Goal: Task Accomplishment & Management: Manage account settings

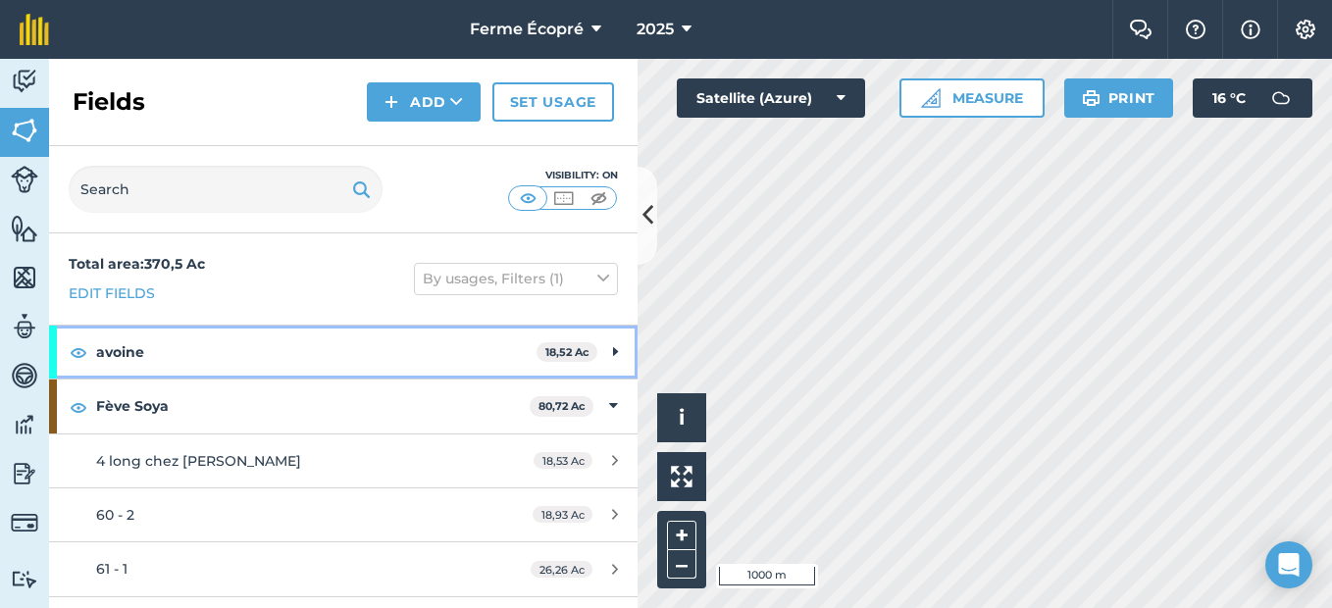
click at [432, 350] on strong "avoine" at bounding box center [316, 352] width 441 height 53
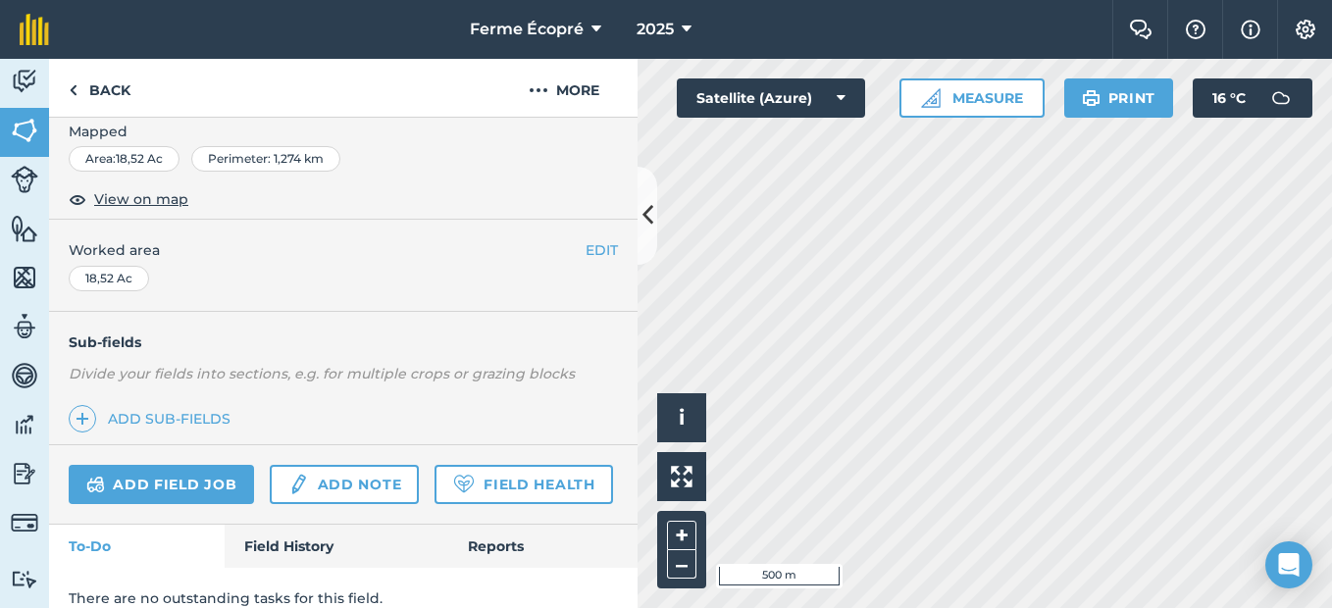
scroll to position [370, 0]
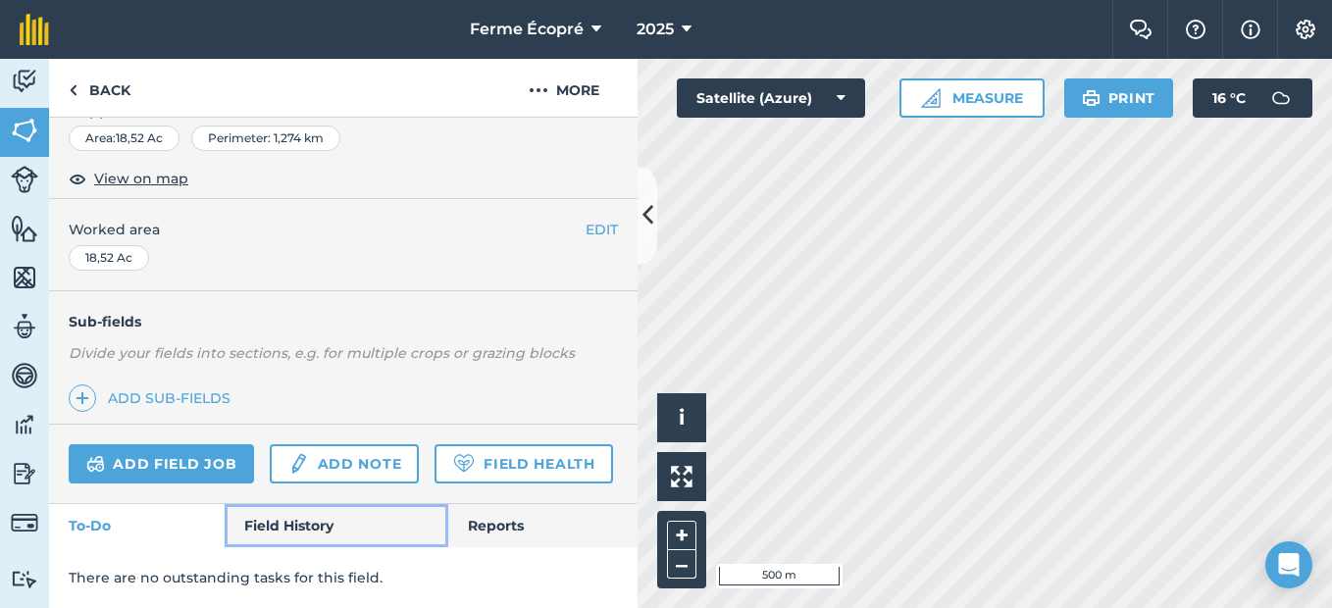
click at [295, 520] on link "Field History" at bounding box center [336, 525] width 223 height 43
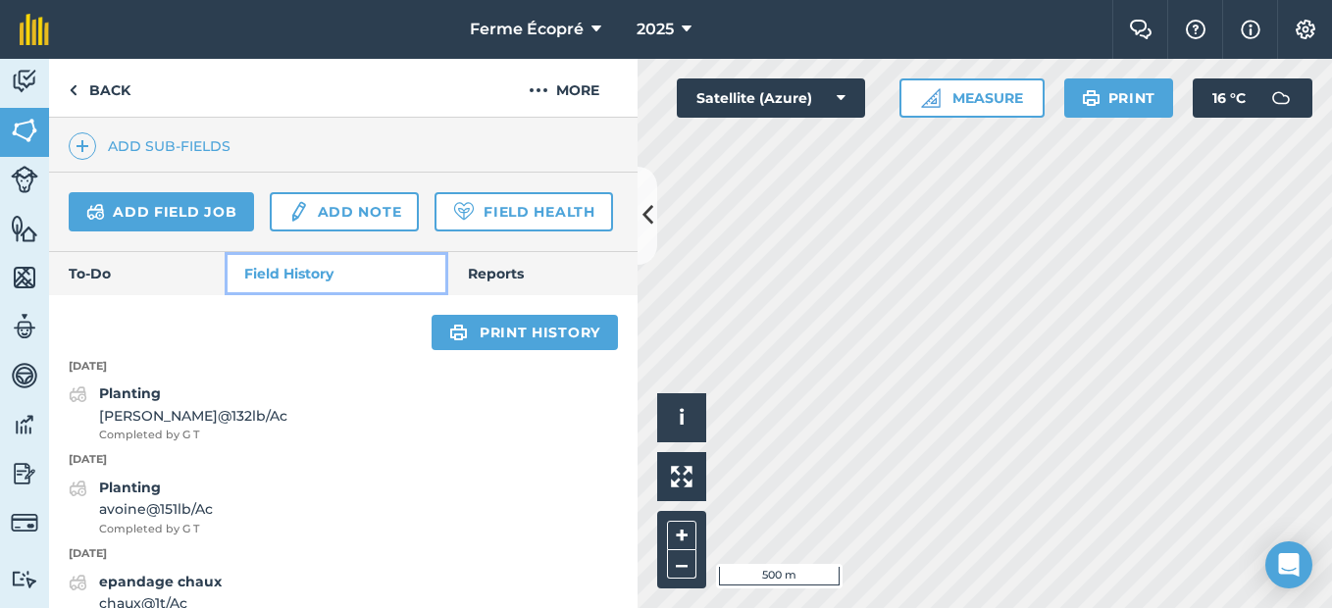
scroll to position [566, 0]
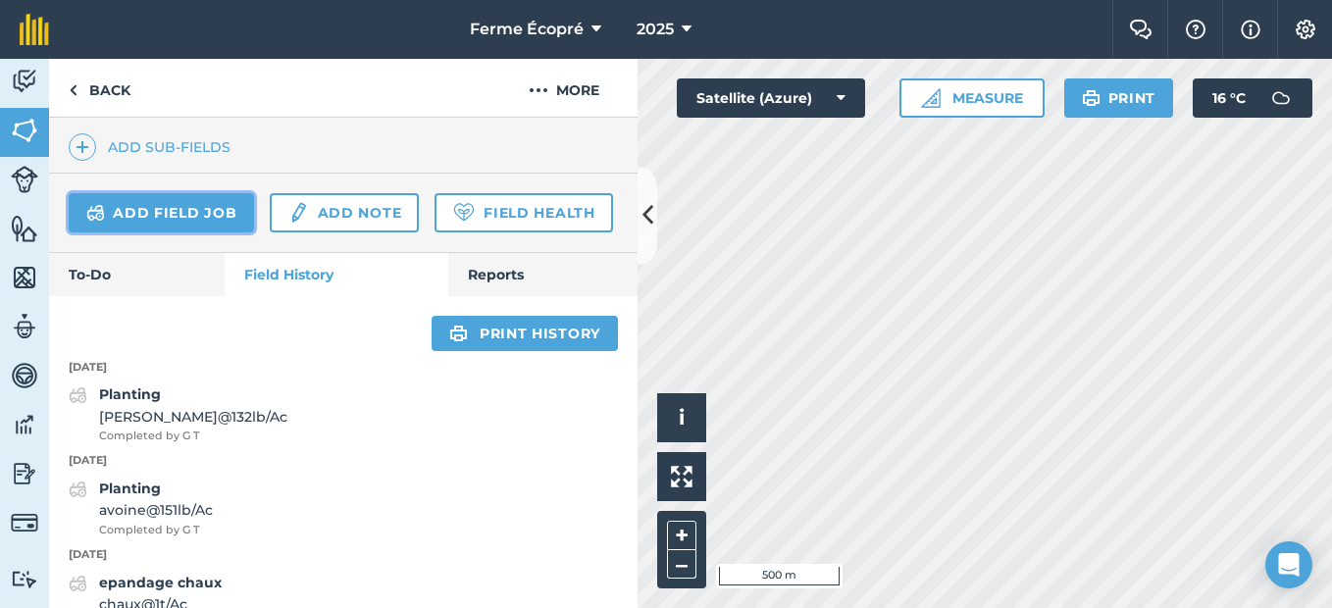
click at [189, 211] on link "Add field job" at bounding box center [161, 212] width 185 height 39
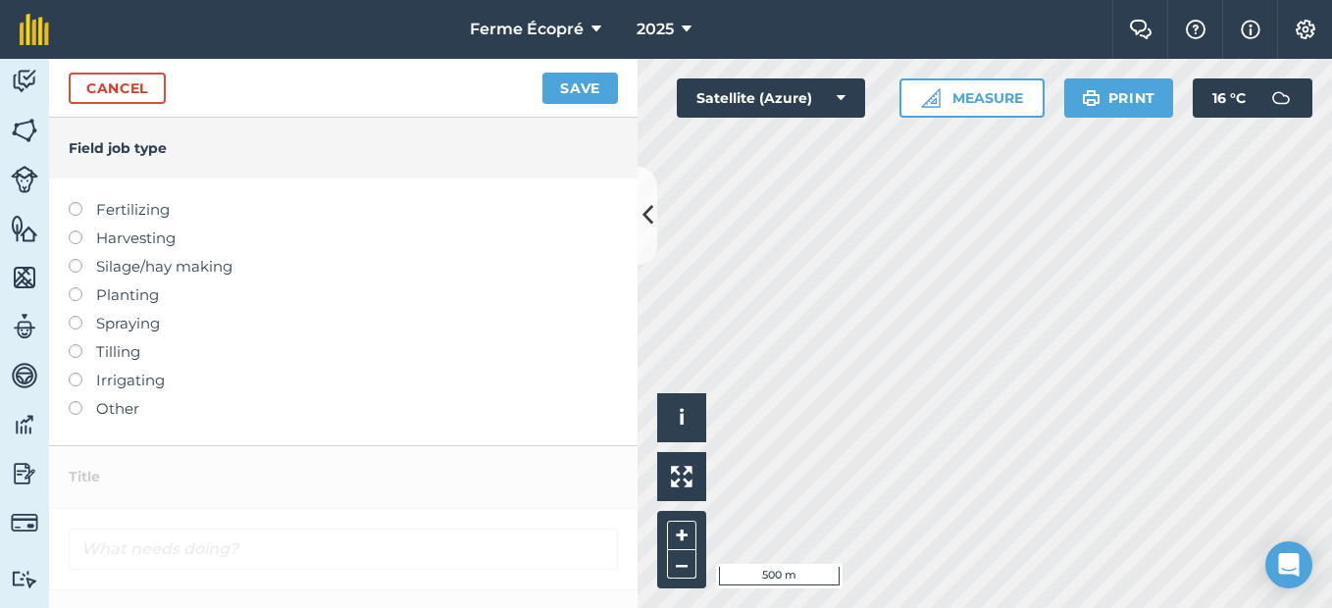
click at [75, 231] on label at bounding box center [82, 231] width 27 height 0
type input "Harvesting"
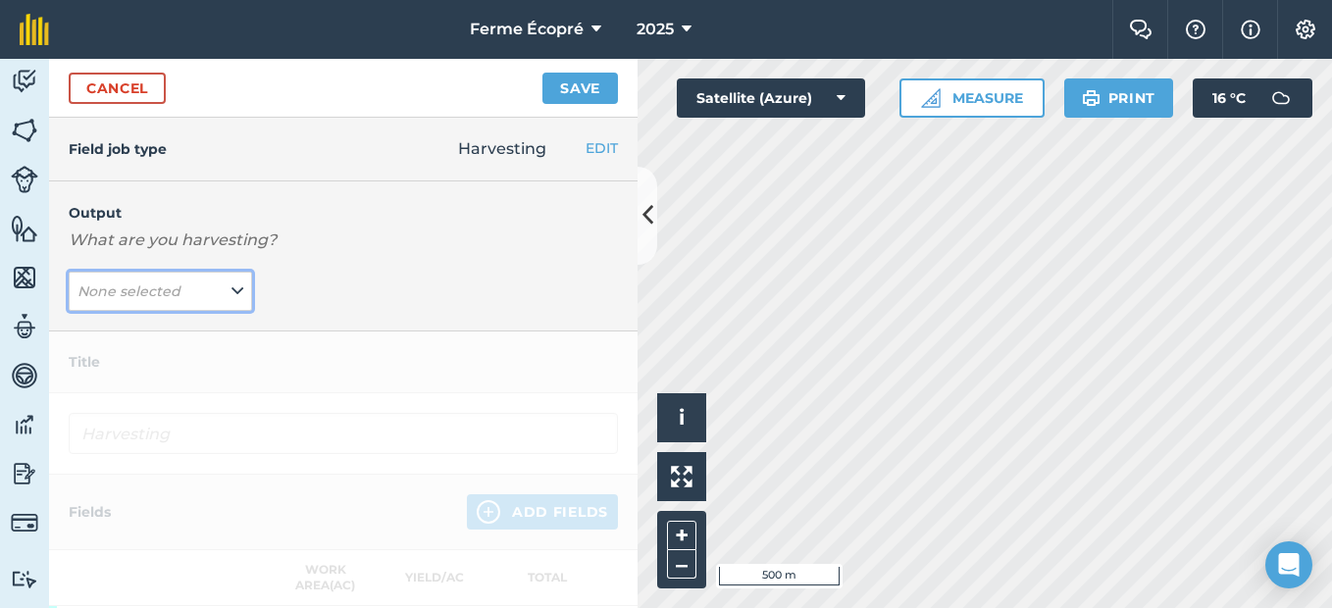
click at [232, 288] on icon at bounding box center [238, 292] width 12 height 22
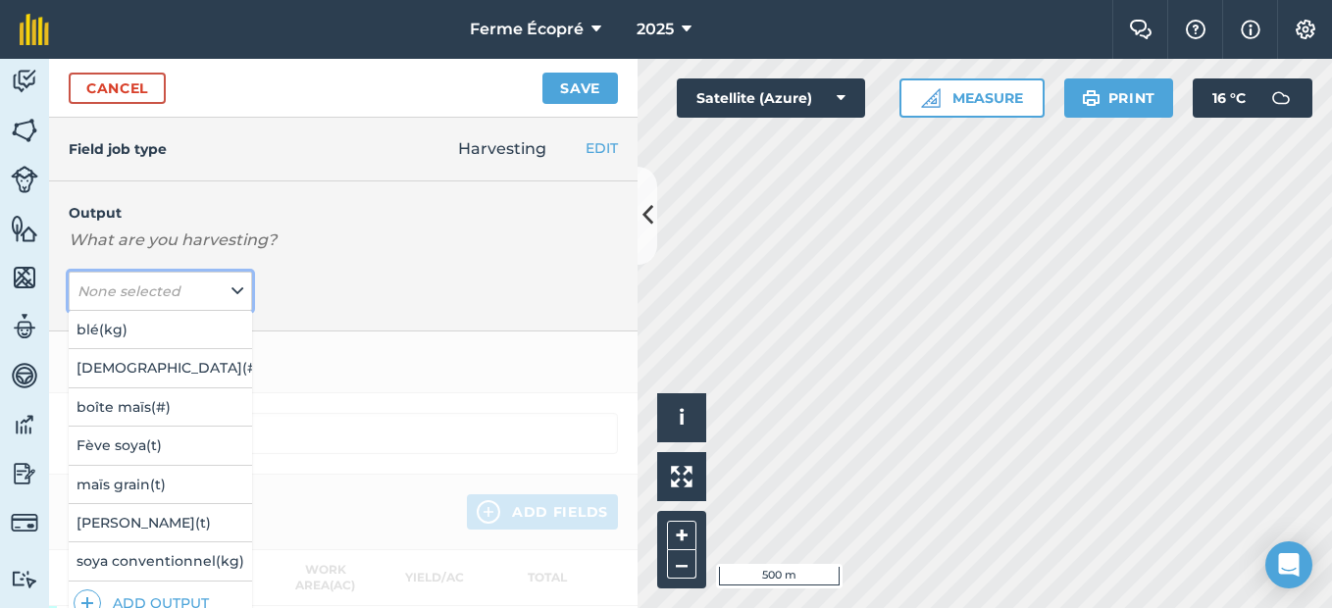
scroll to position [196, 0]
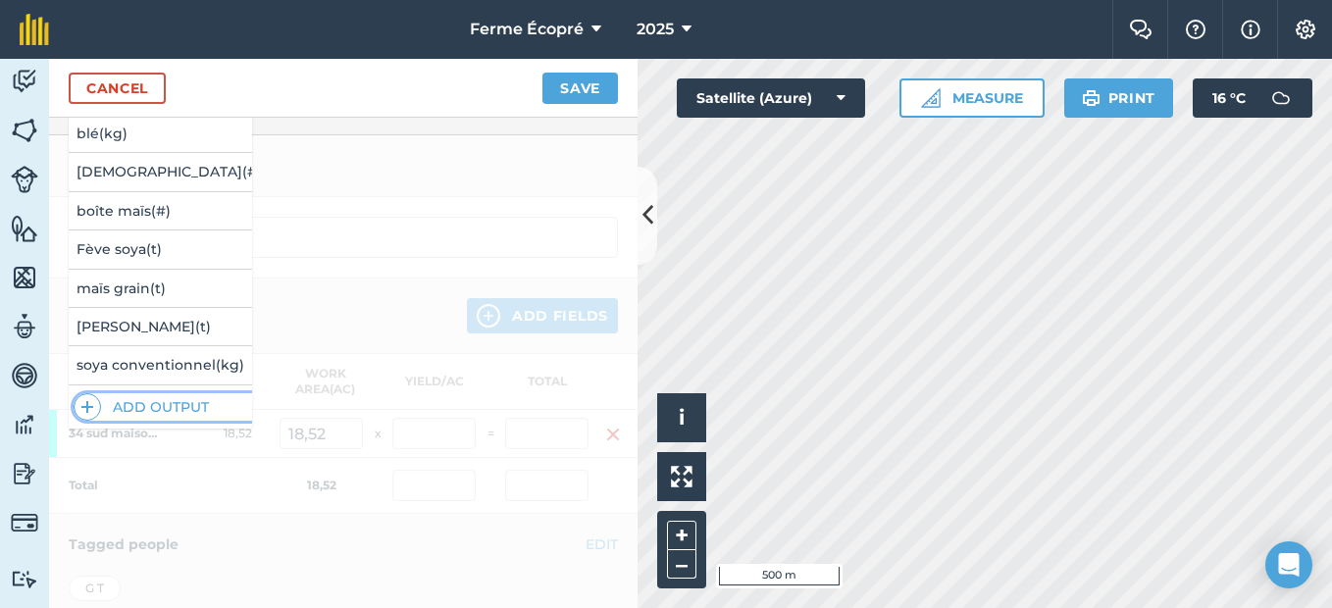
click at [147, 393] on button "Add Output" at bounding box center [163, 406] width 179 height 27
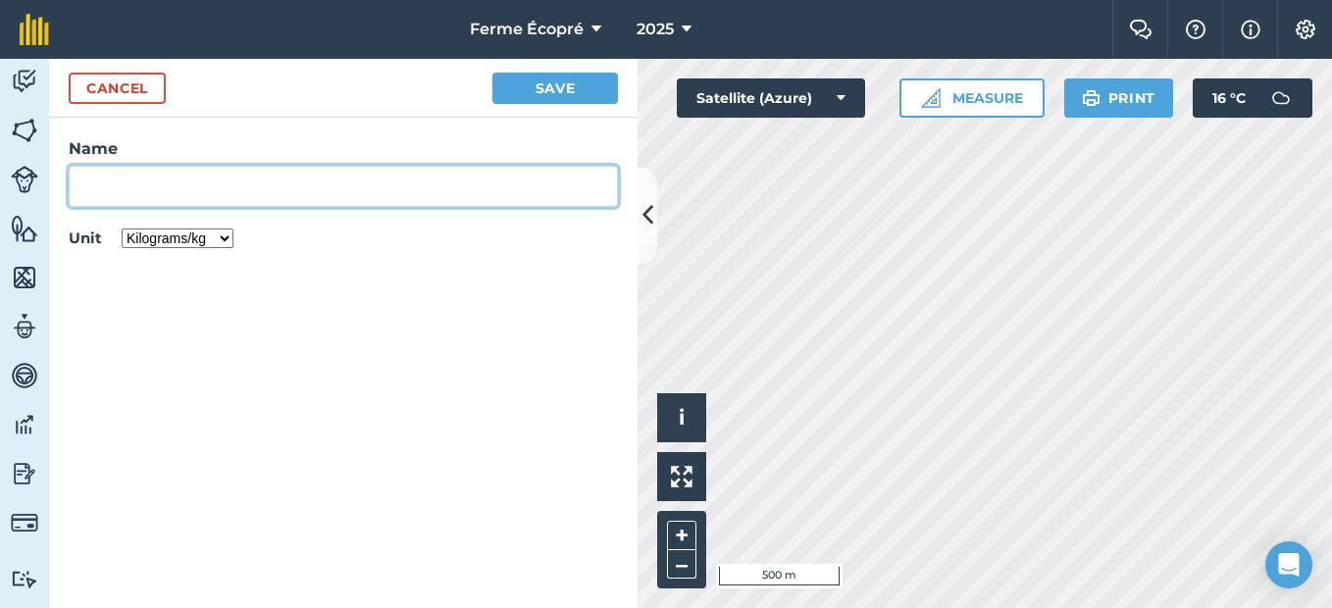
click at [187, 189] on input "Name" at bounding box center [343, 186] width 549 height 41
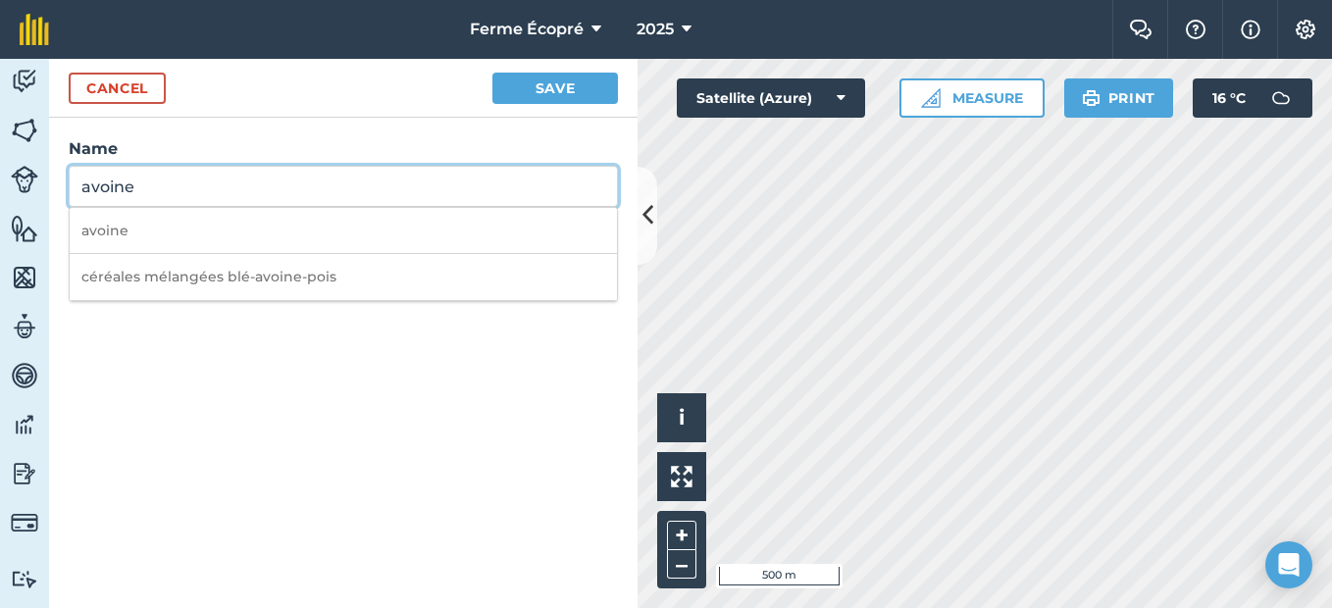
type input "avoine"
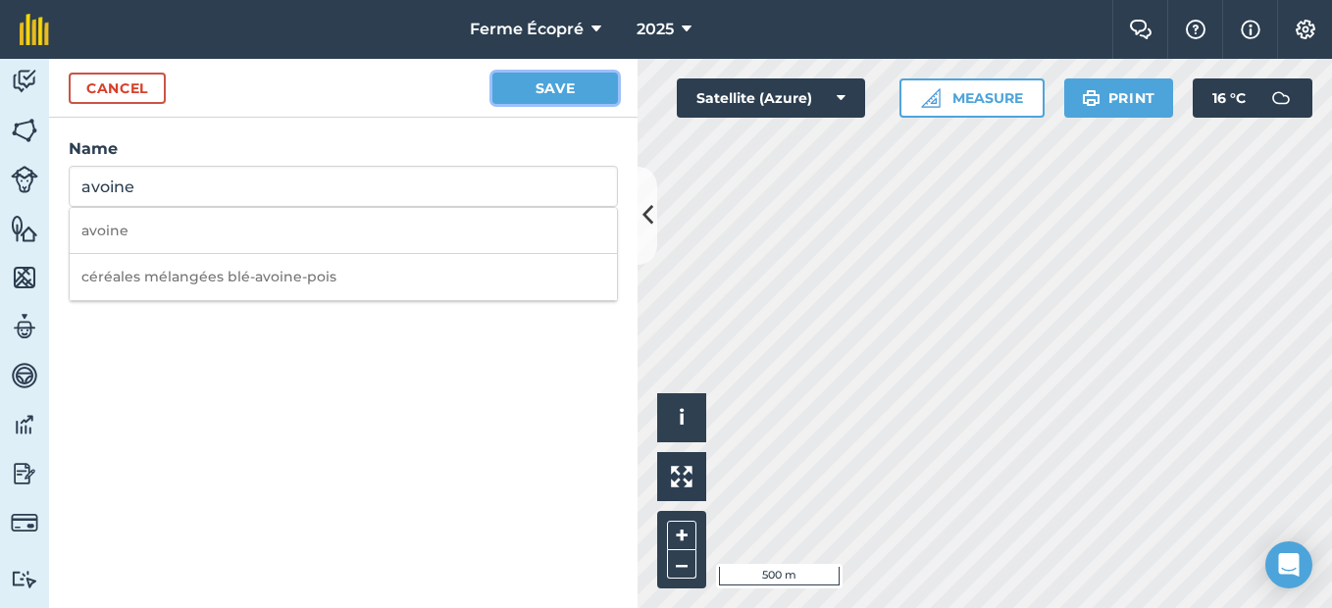
click at [527, 87] on button "Save" at bounding box center [556, 88] width 126 height 31
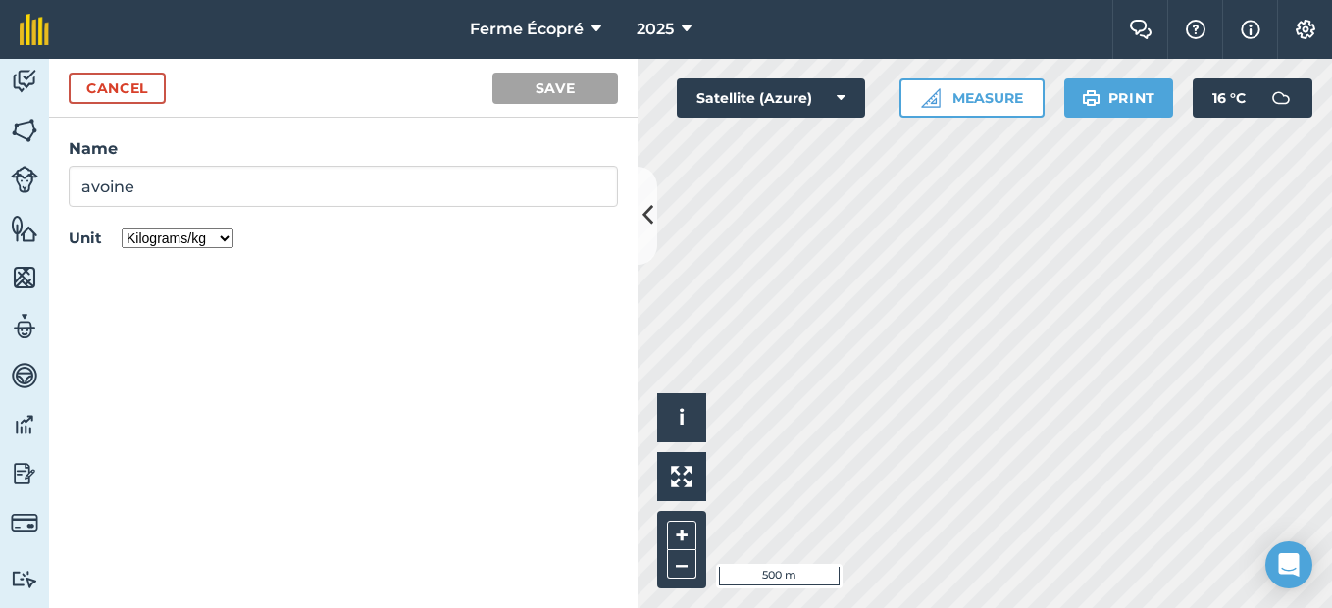
type input "Harvesting avoine"
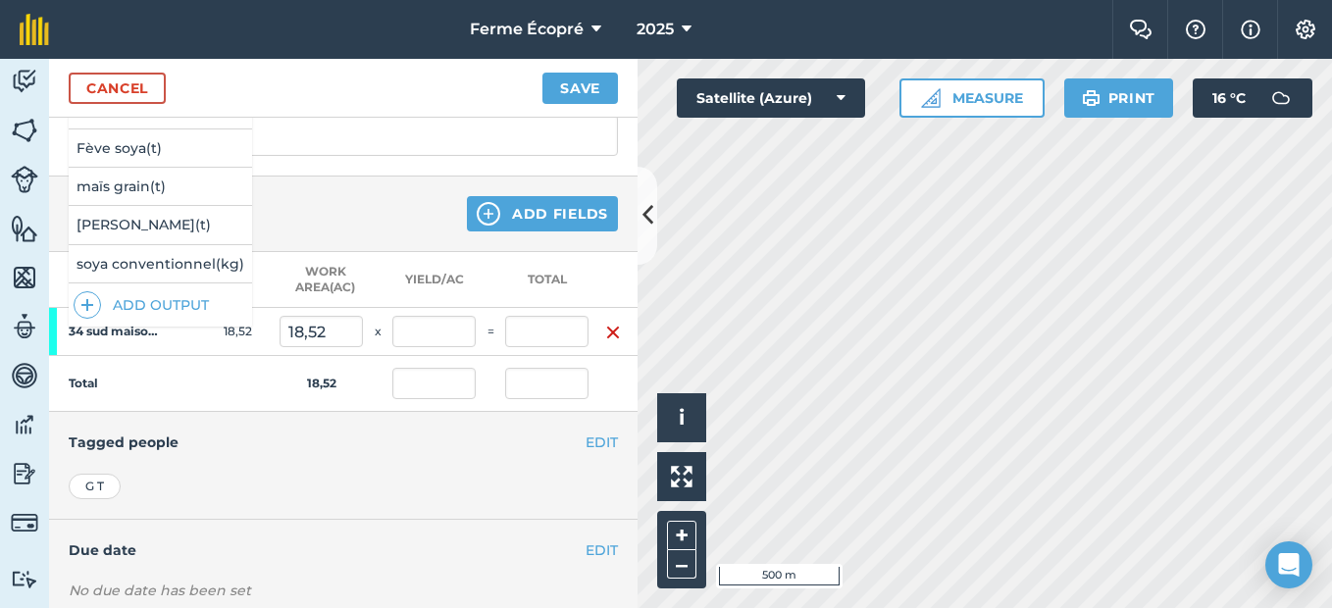
scroll to position [333, 0]
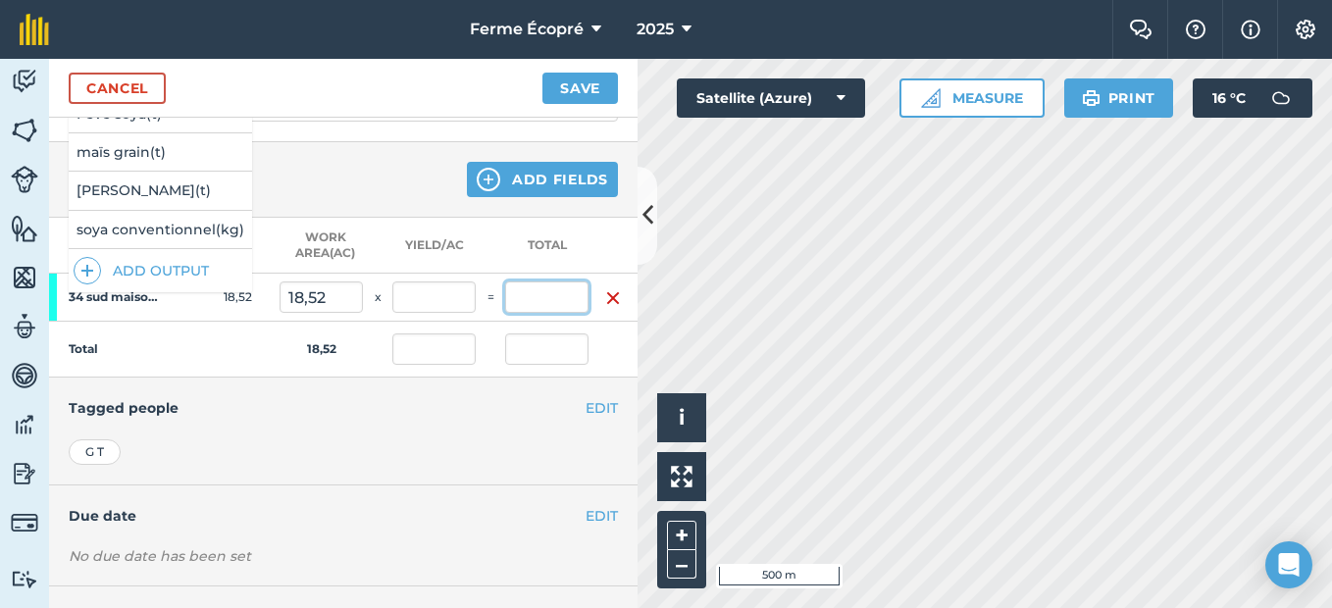
click at [536, 301] on input "text" at bounding box center [546, 297] width 83 height 31
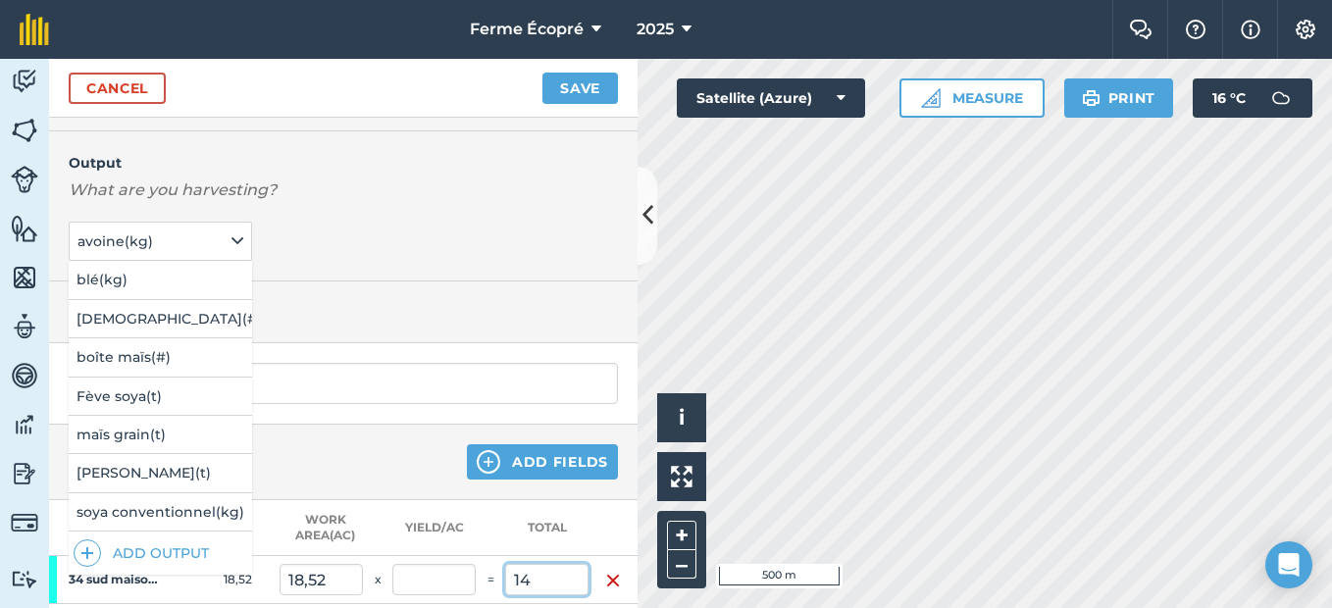
scroll to position [98, 0]
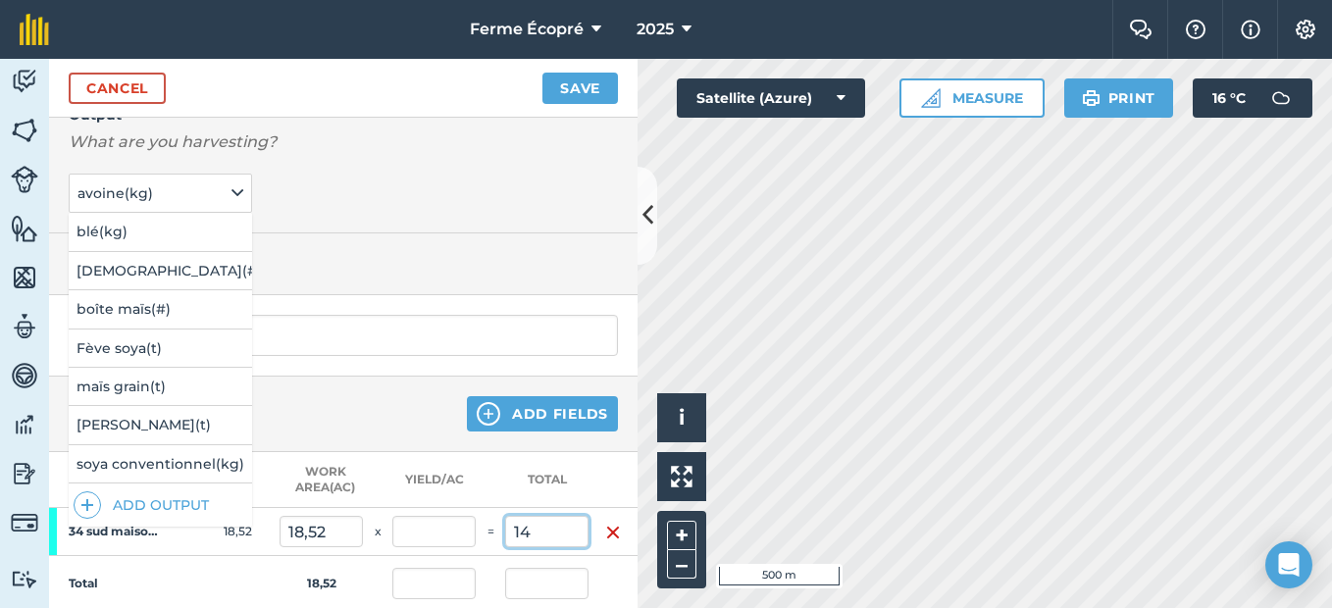
type input "14"
type input "0,756"
type input "14"
click at [155, 190] on span "avoine ( kg )" at bounding box center [117, 194] width 79 height 22
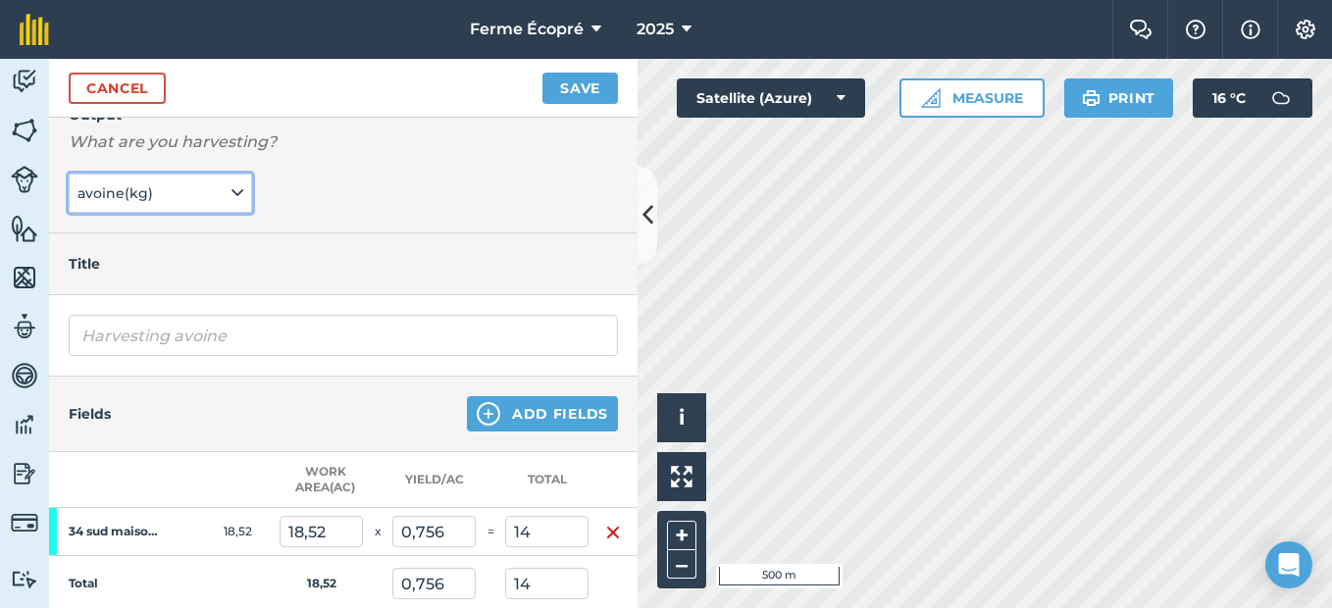
click at [155, 190] on span "avoine ( kg )" at bounding box center [117, 194] width 79 height 22
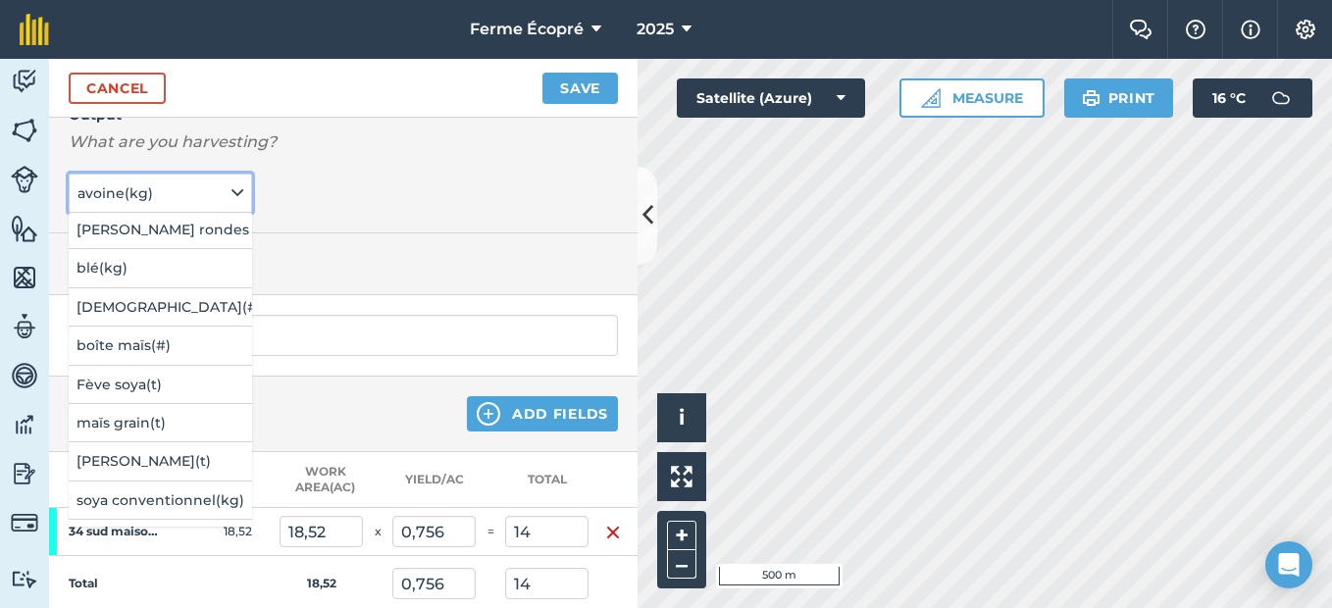
scroll to position [247, 0]
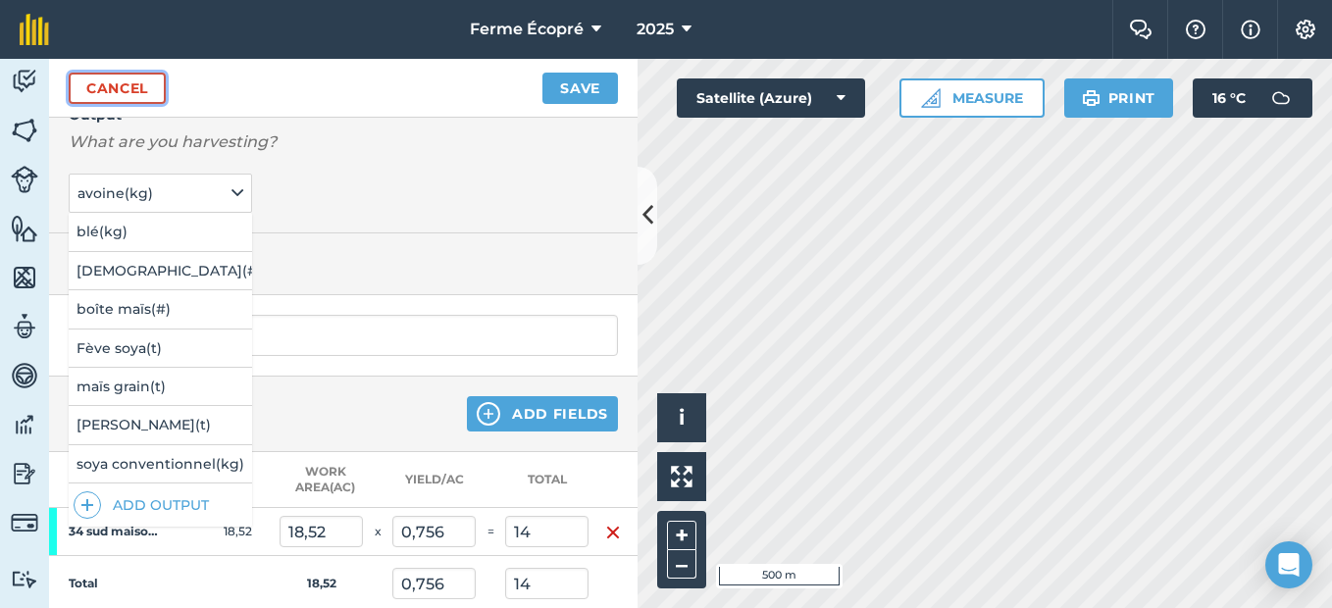
click at [143, 84] on link "Cancel" at bounding box center [117, 88] width 97 height 31
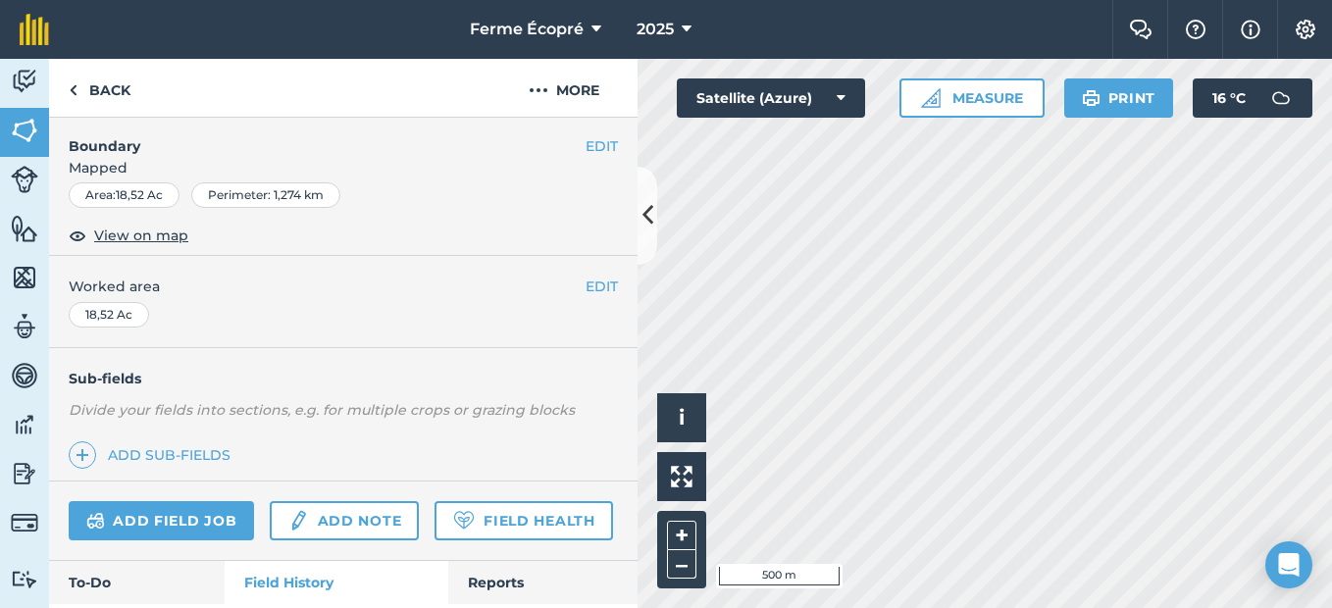
scroll to position [294, 0]
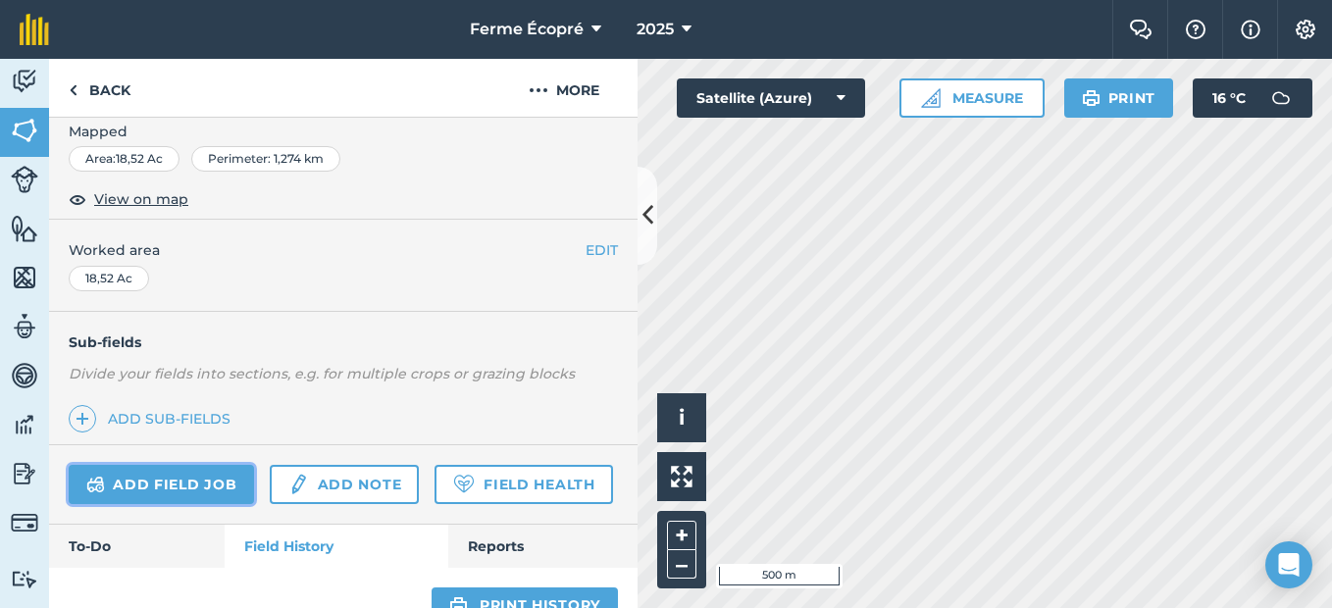
click at [195, 471] on link "Add field job" at bounding box center [161, 484] width 185 height 39
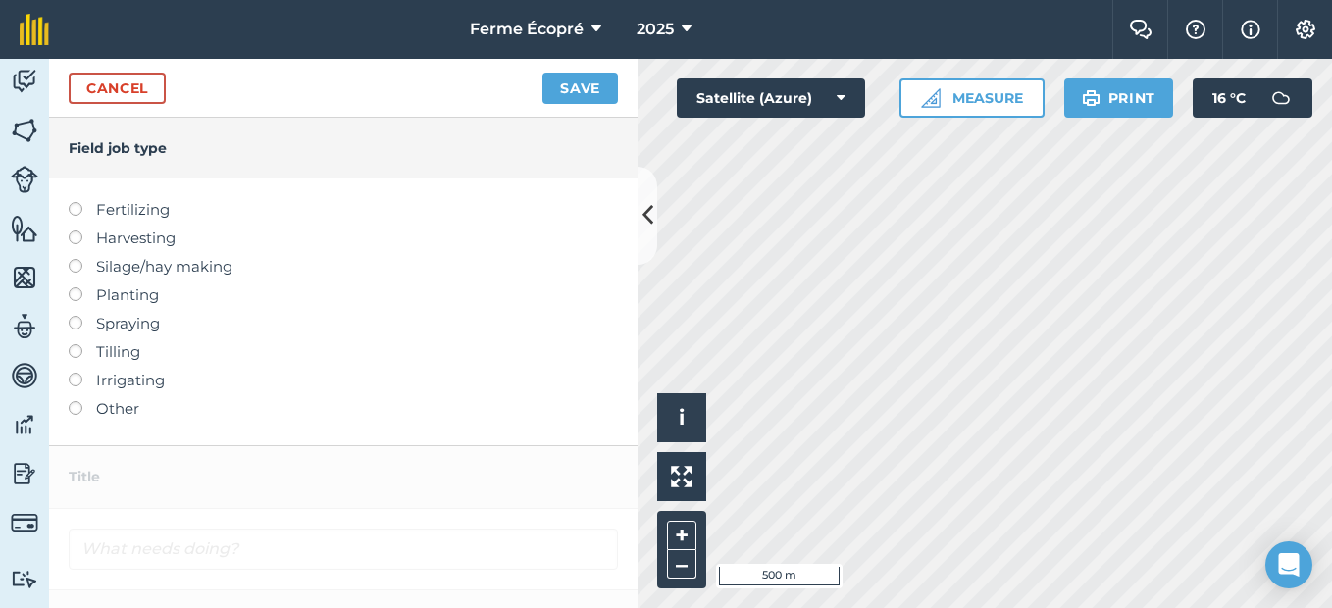
click at [71, 231] on label at bounding box center [82, 231] width 27 height 0
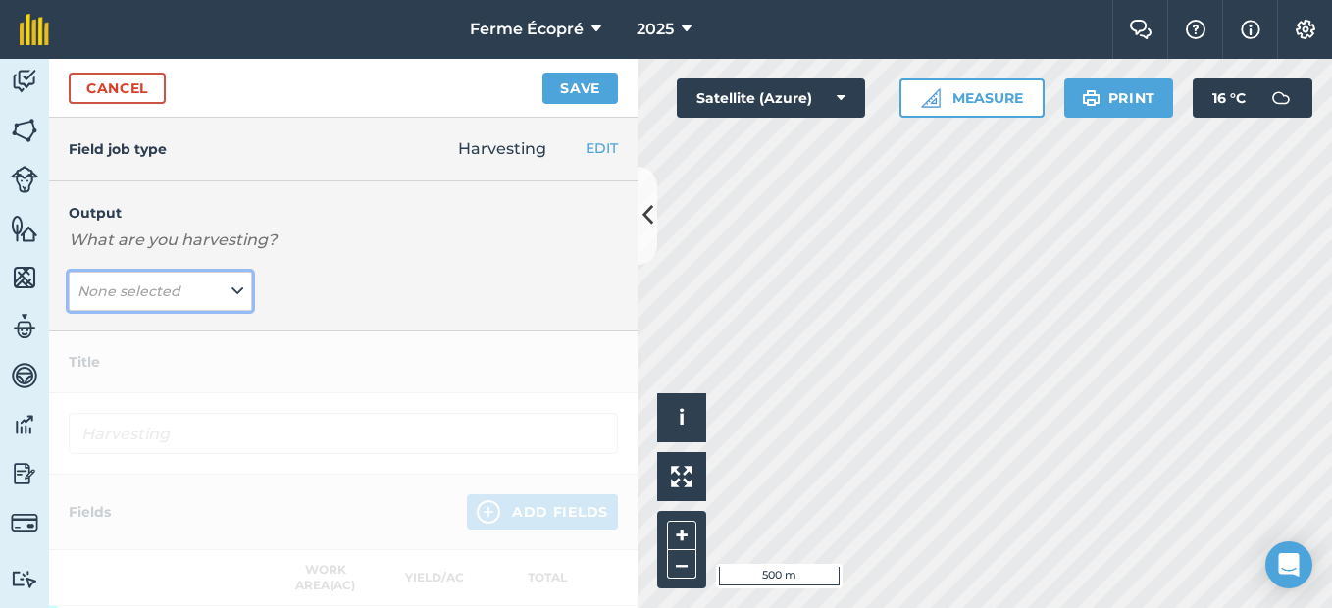
click at [232, 287] on icon at bounding box center [238, 292] width 12 height 22
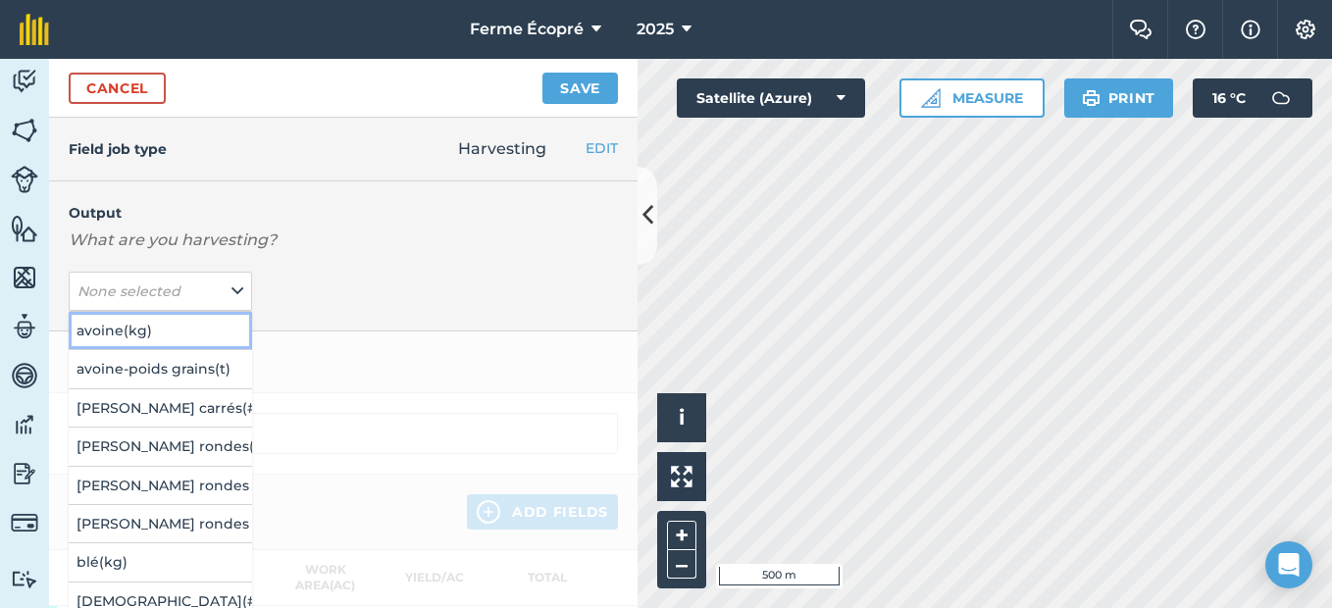
click at [136, 324] on button "avoine ( kg )" at bounding box center [160, 330] width 183 height 37
type input "Harvesting avoine"
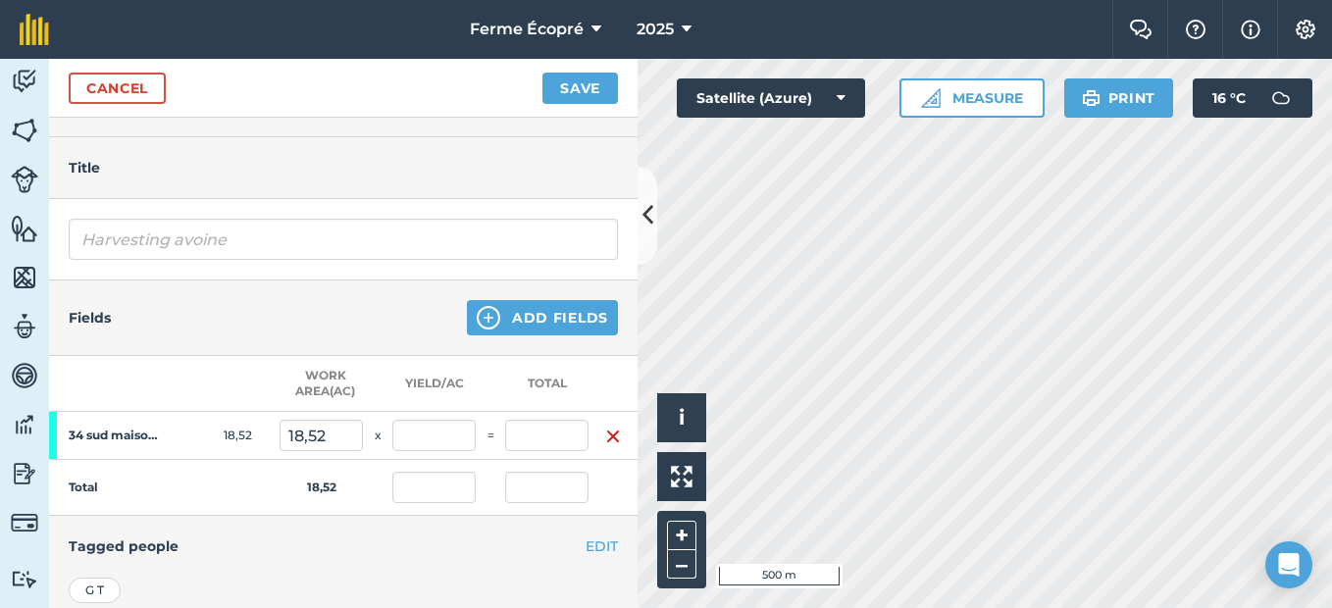
scroll to position [196, 0]
click at [529, 431] on input "text" at bounding box center [546, 433] width 83 height 31
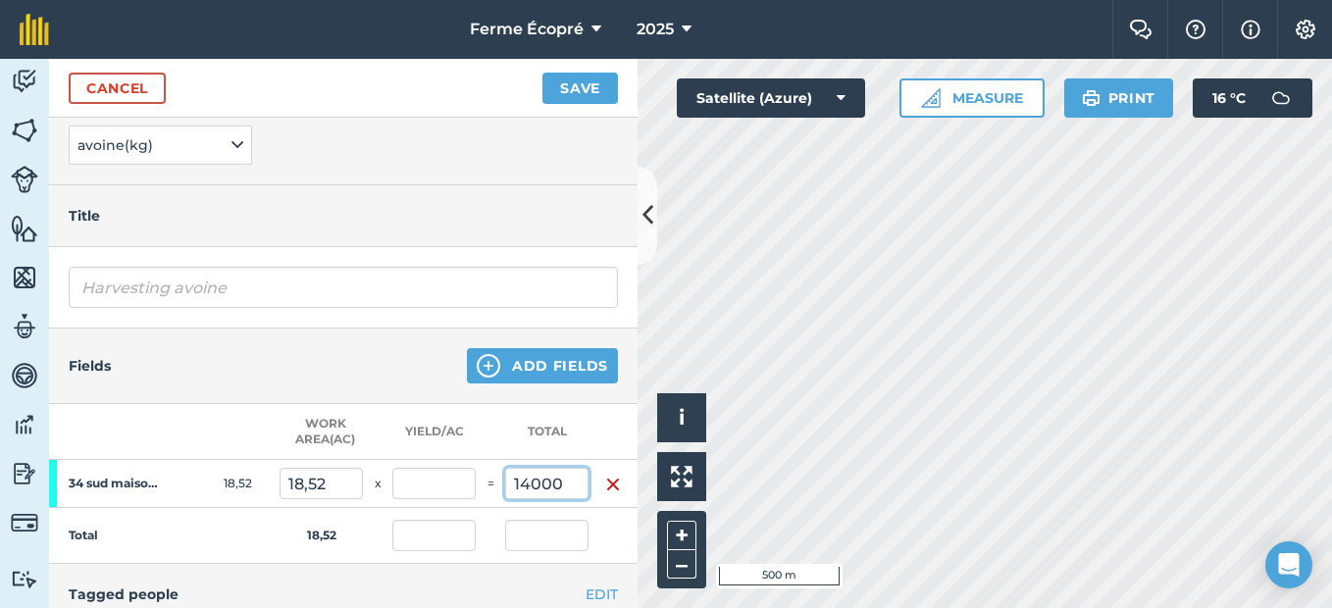
scroll to position [135, 0]
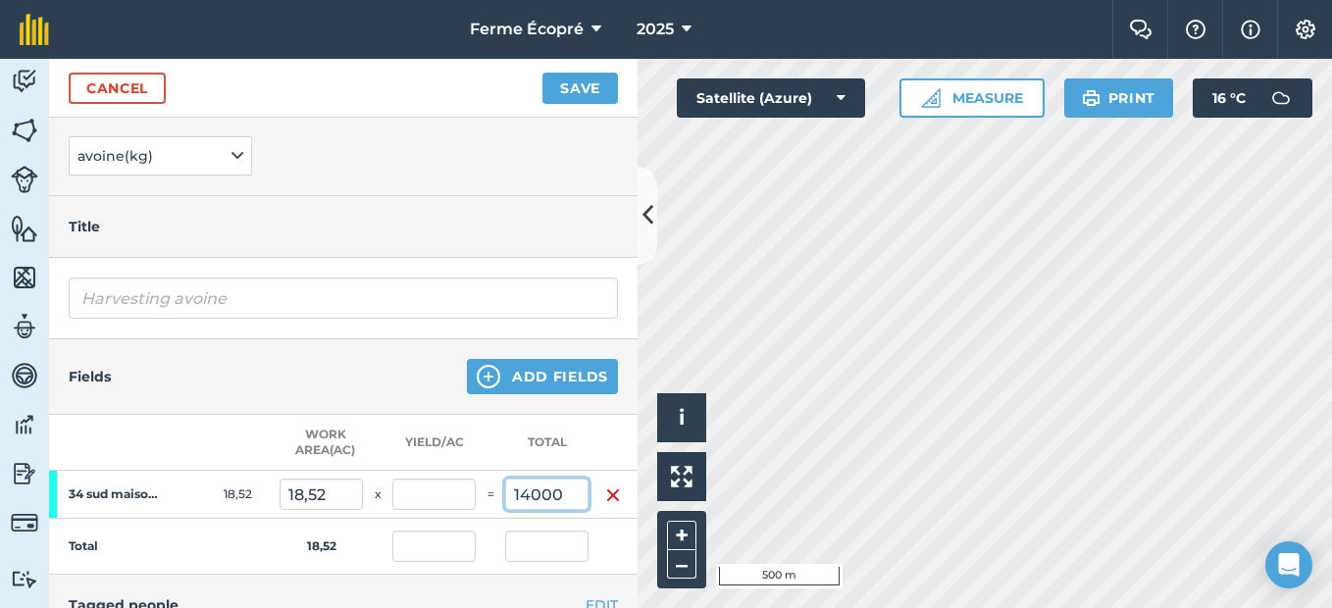
type input "14000"
type input "755,94"
type input "14 000"
type input "755,94"
type input "14 000"
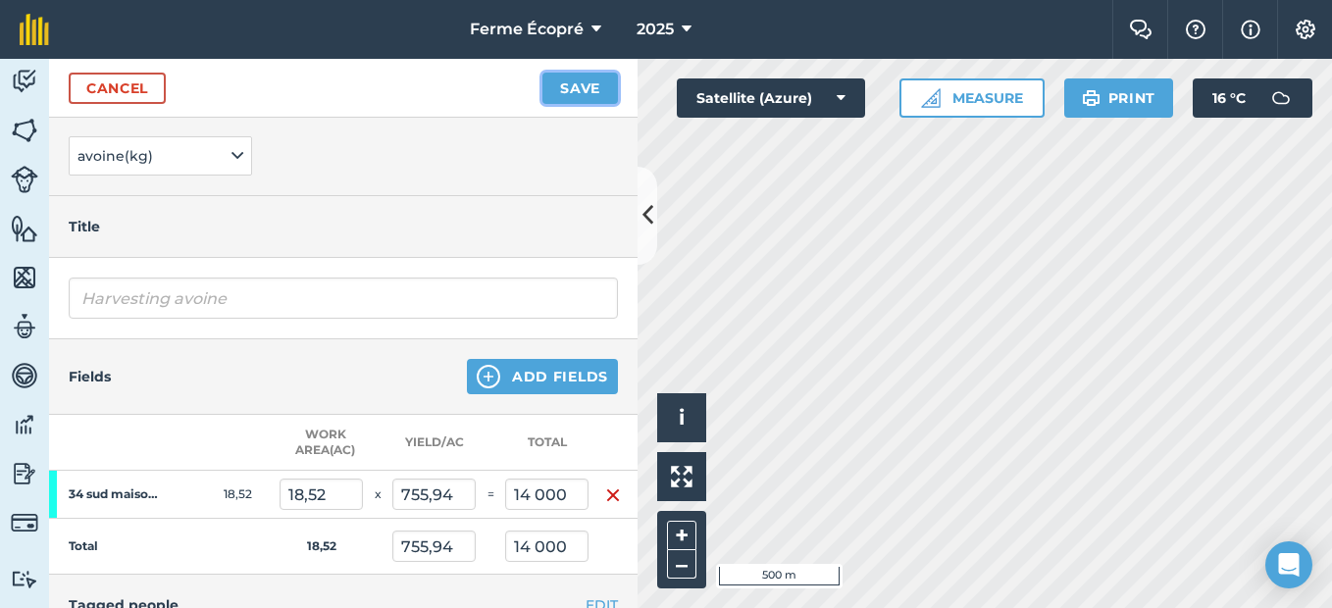
click at [561, 81] on button "Save" at bounding box center [581, 88] width 76 height 31
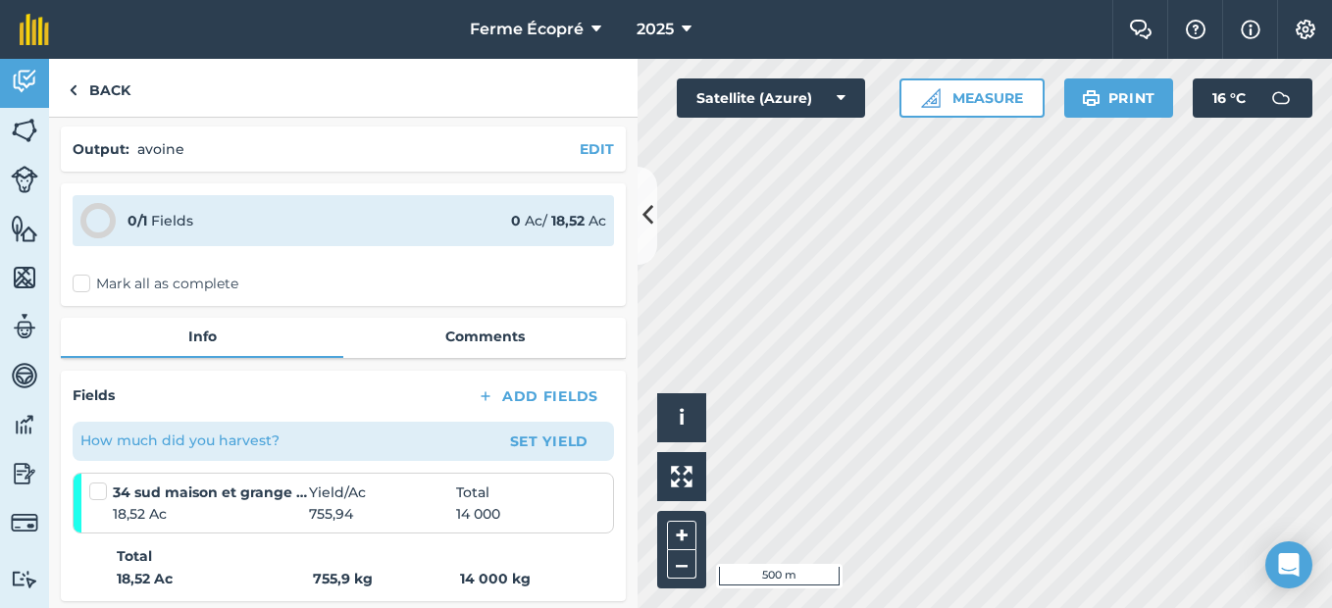
scroll to position [98, 0]
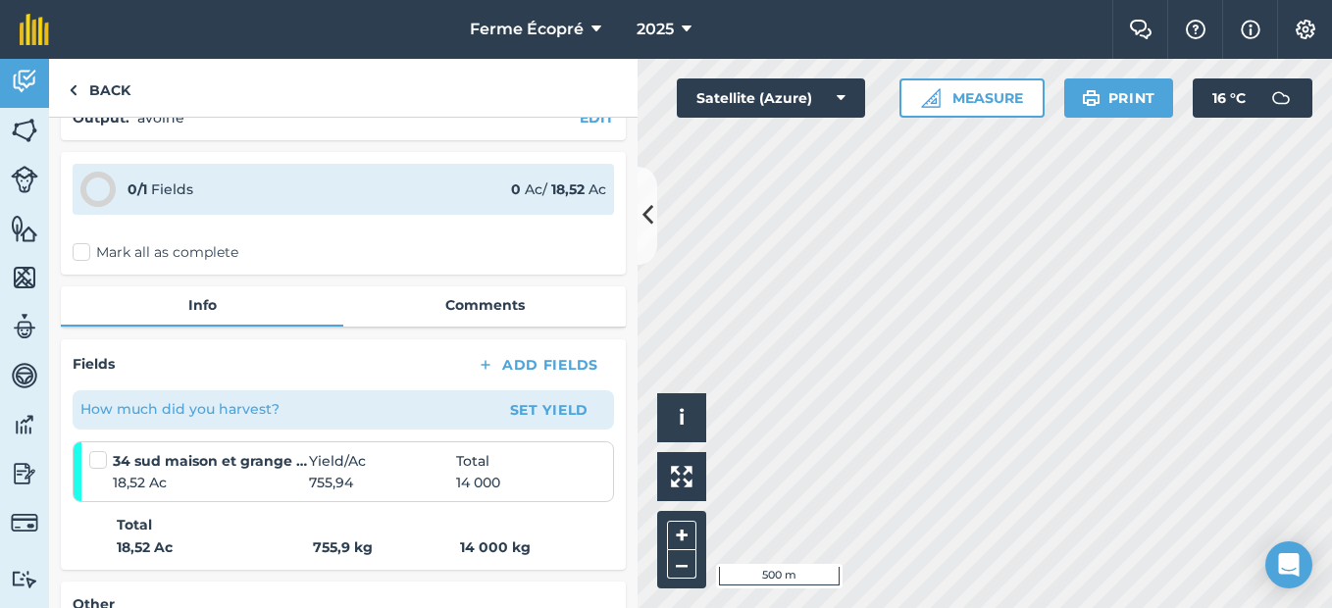
click at [87, 251] on label "Mark all as complete" at bounding box center [156, 252] width 166 height 21
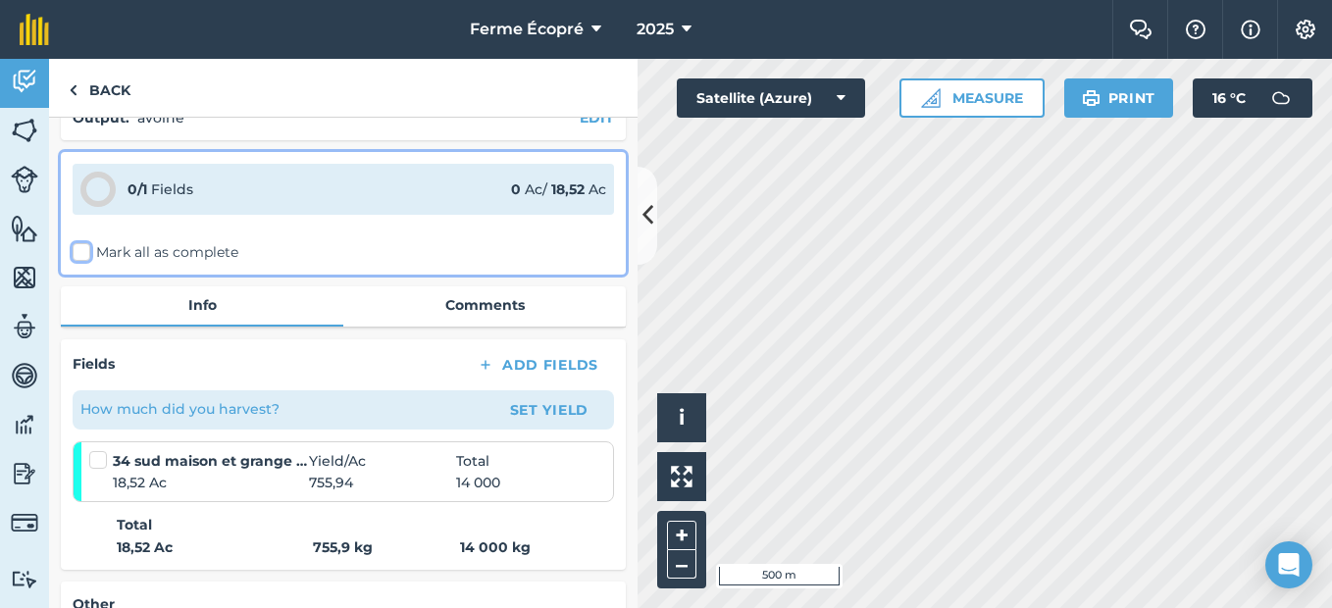
click at [85, 340] on input "Mark all as complete" at bounding box center [79, 346] width 13 height 13
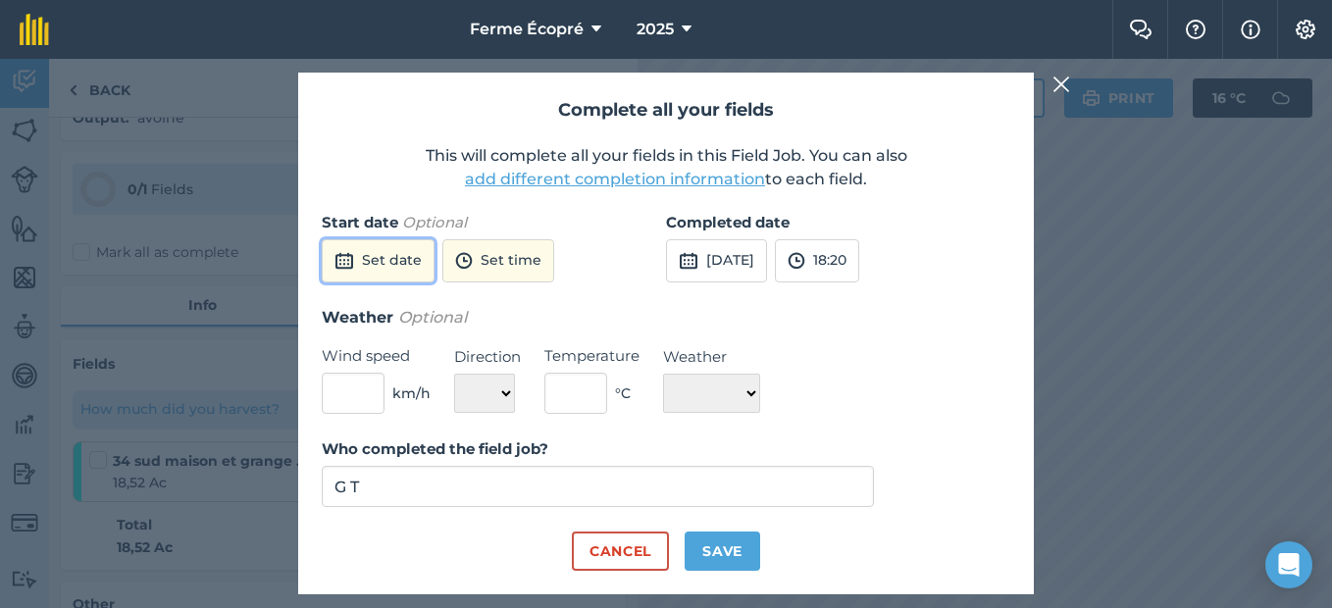
click at [405, 254] on button "Set date" at bounding box center [378, 260] width 113 height 43
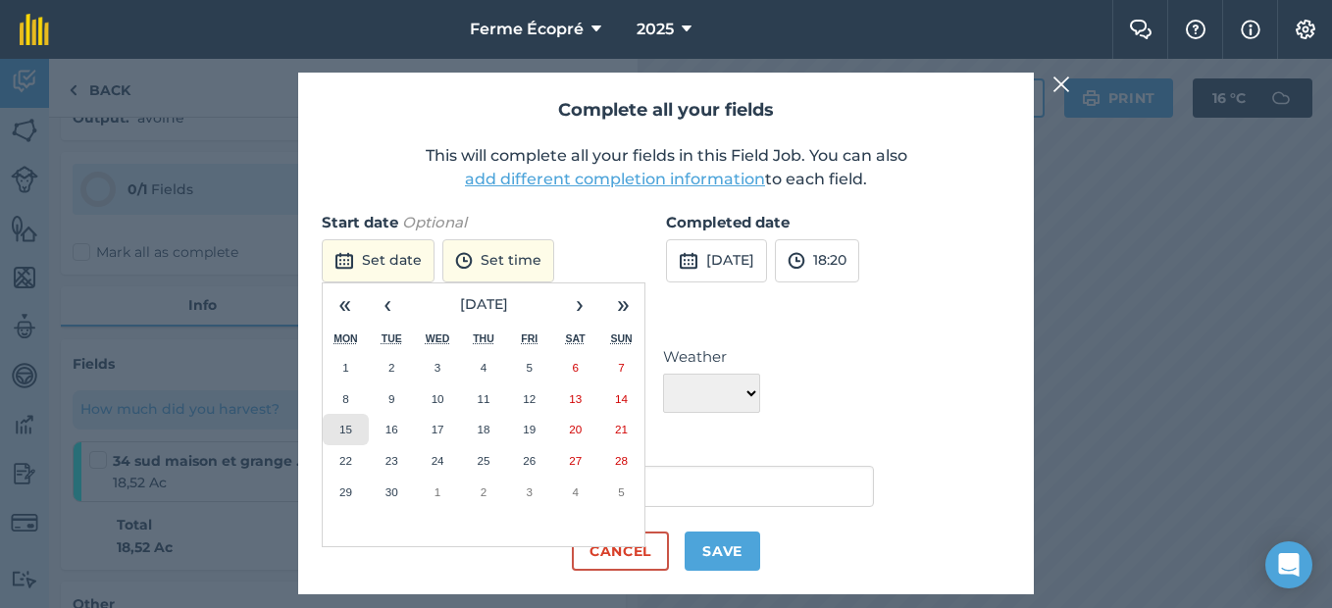
click at [349, 427] on abbr "15" at bounding box center [346, 429] width 13 height 13
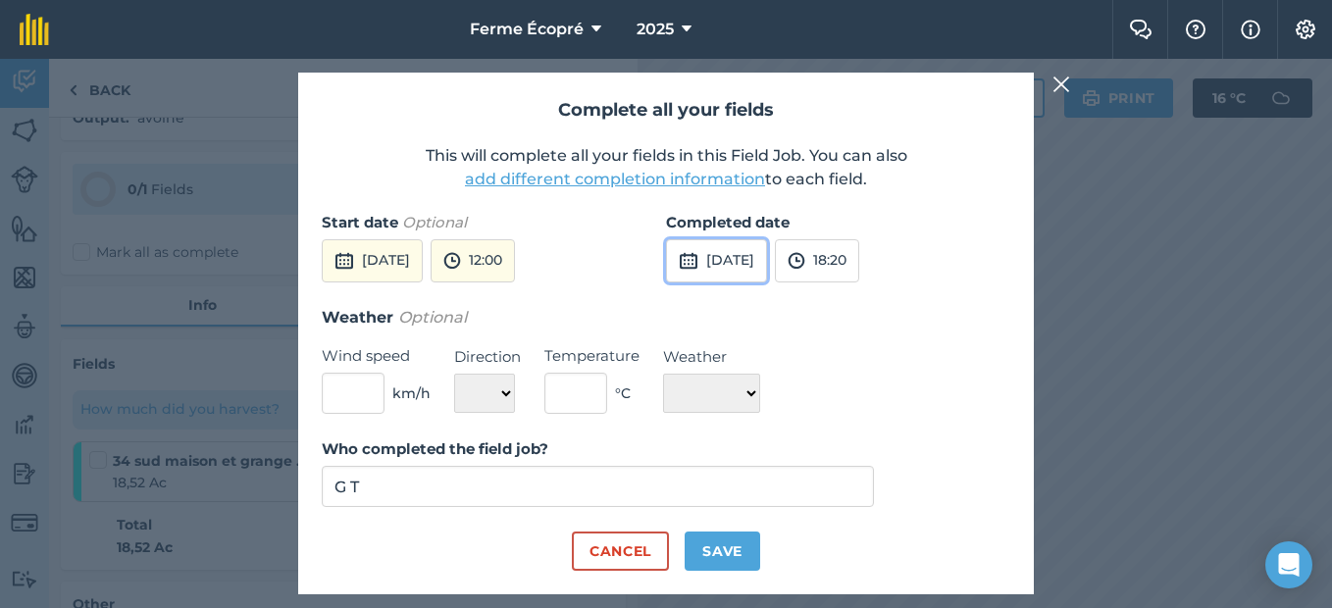
click at [756, 263] on button "[DATE]" at bounding box center [716, 260] width 101 height 43
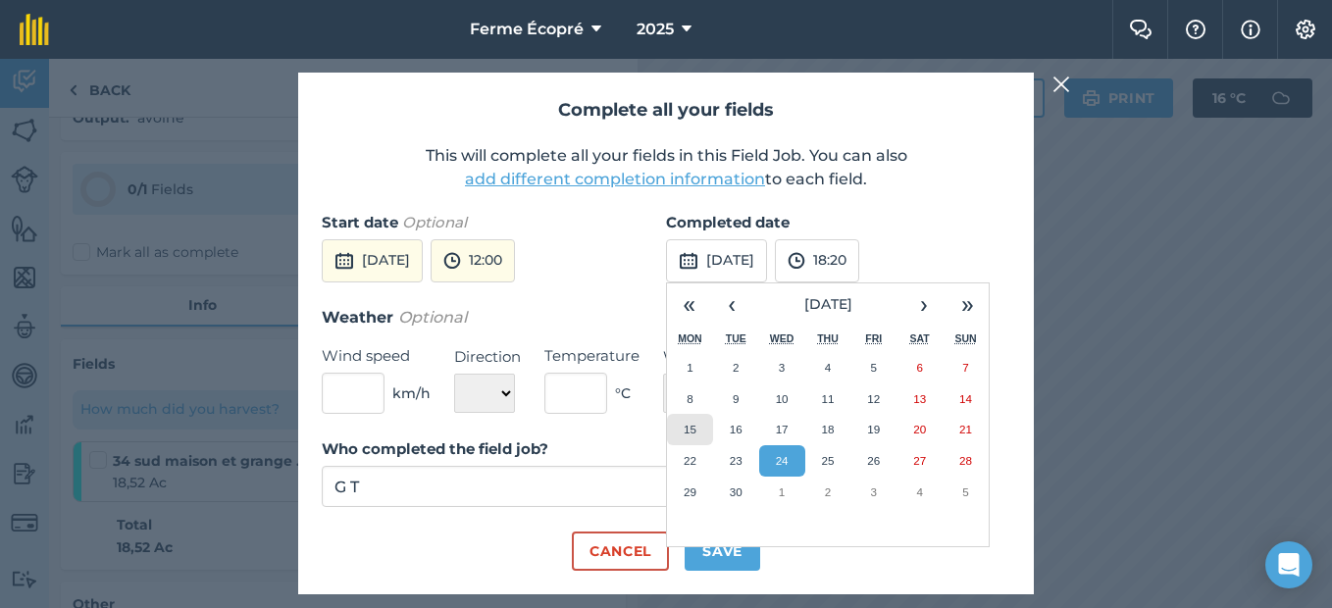
click at [695, 424] on abbr "15" at bounding box center [690, 429] width 13 height 13
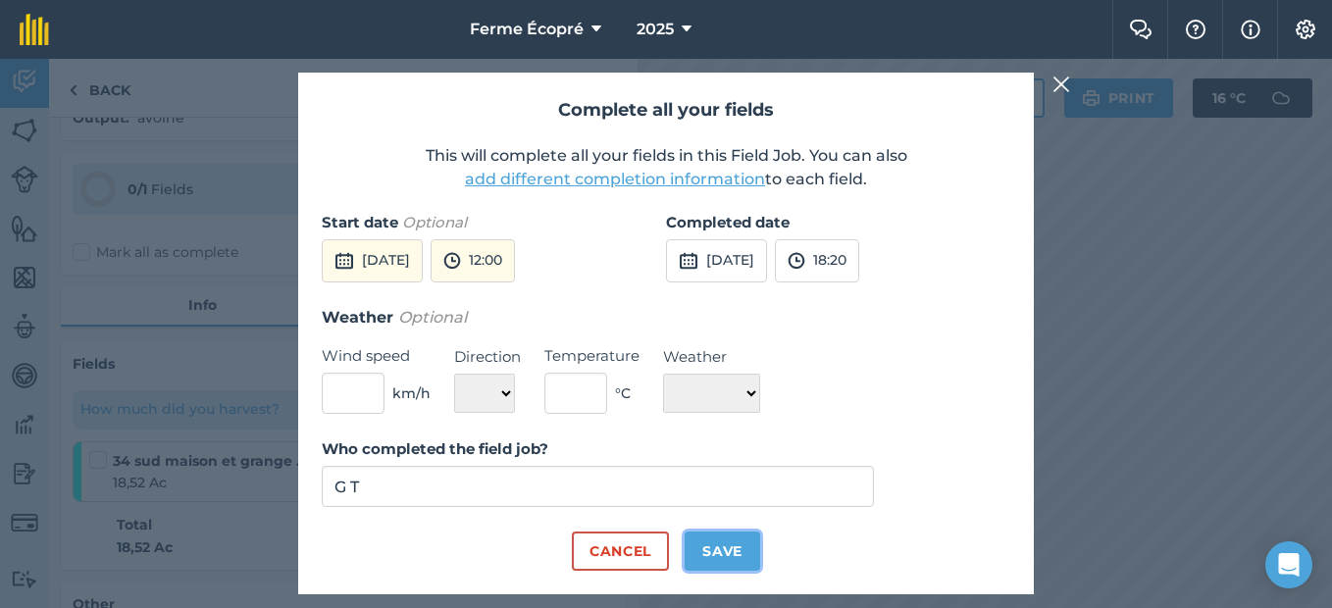
click at [744, 548] on button "Save" at bounding box center [723, 551] width 76 height 39
checkbox input "true"
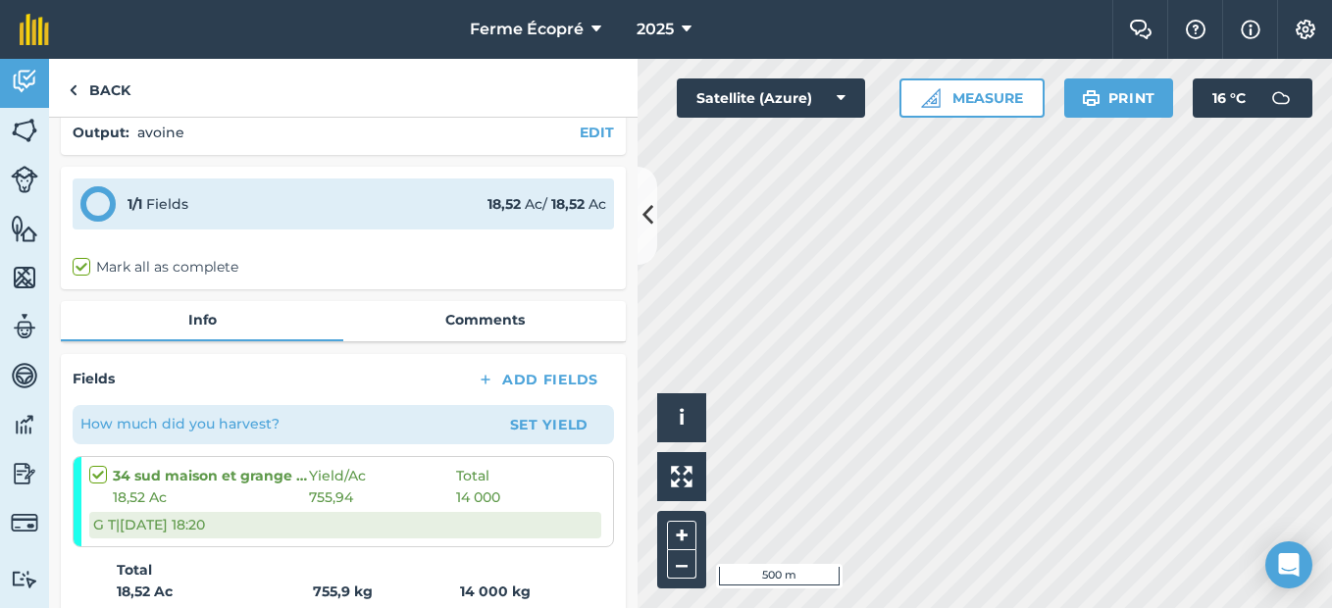
scroll to position [0, 0]
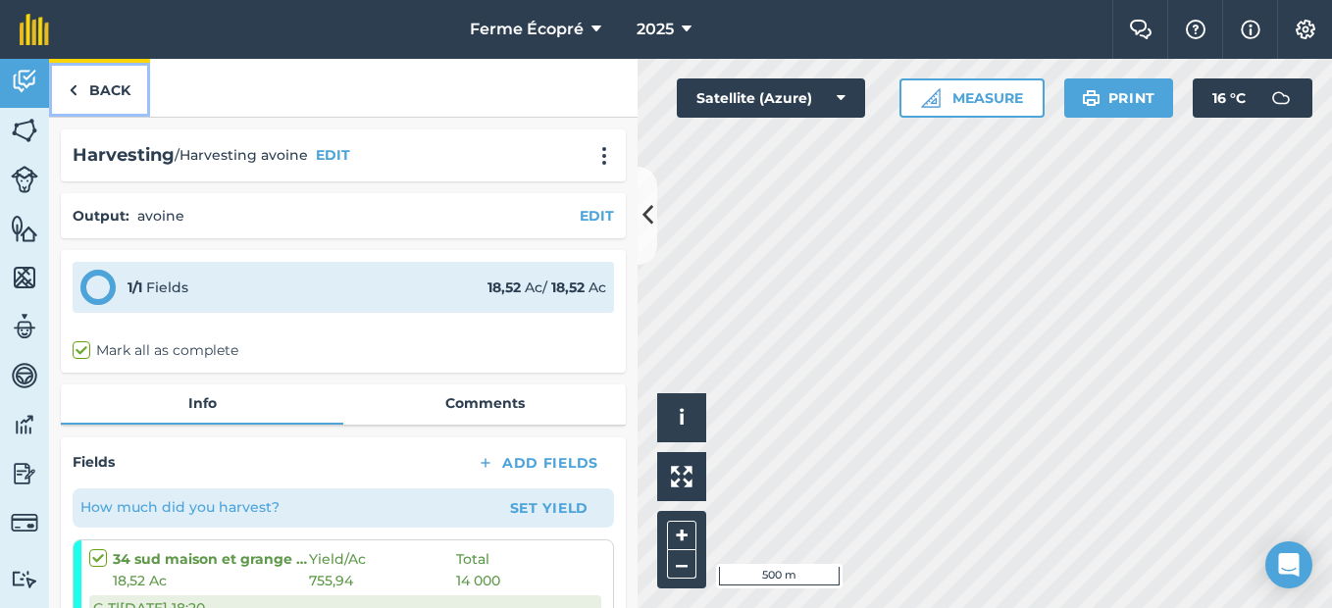
click at [100, 87] on link "Back" at bounding box center [99, 88] width 101 height 58
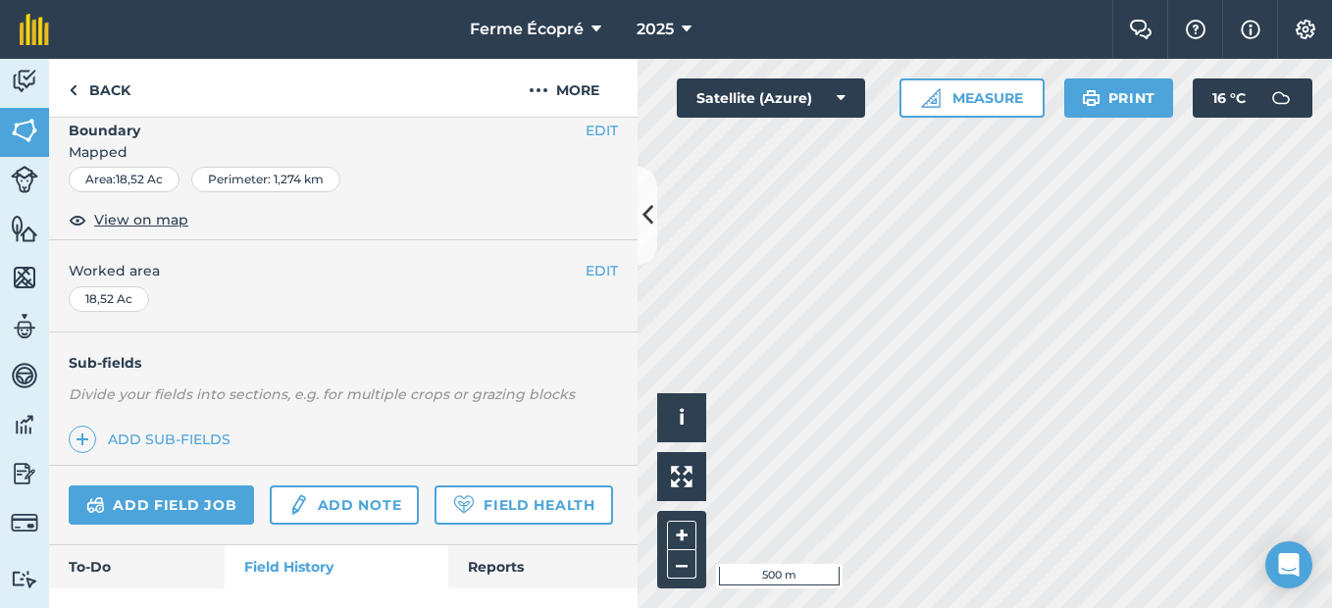
scroll to position [392, 0]
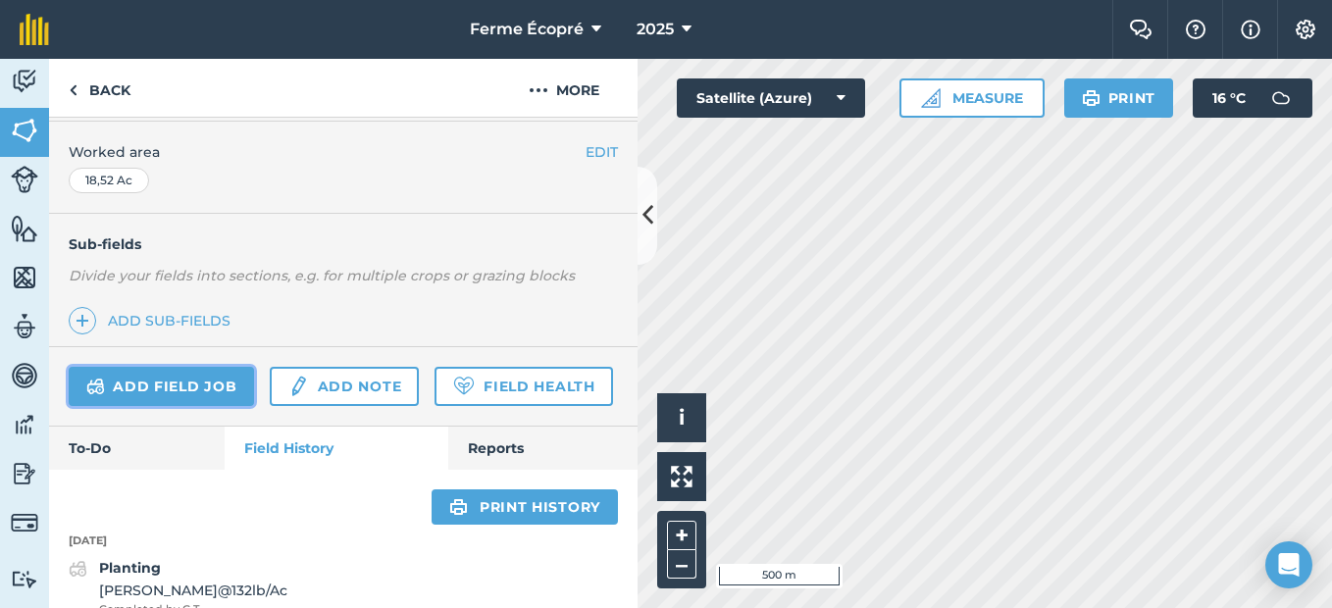
click at [197, 379] on link "Add field job" at bounding box center [161, 386] width 185 height 39
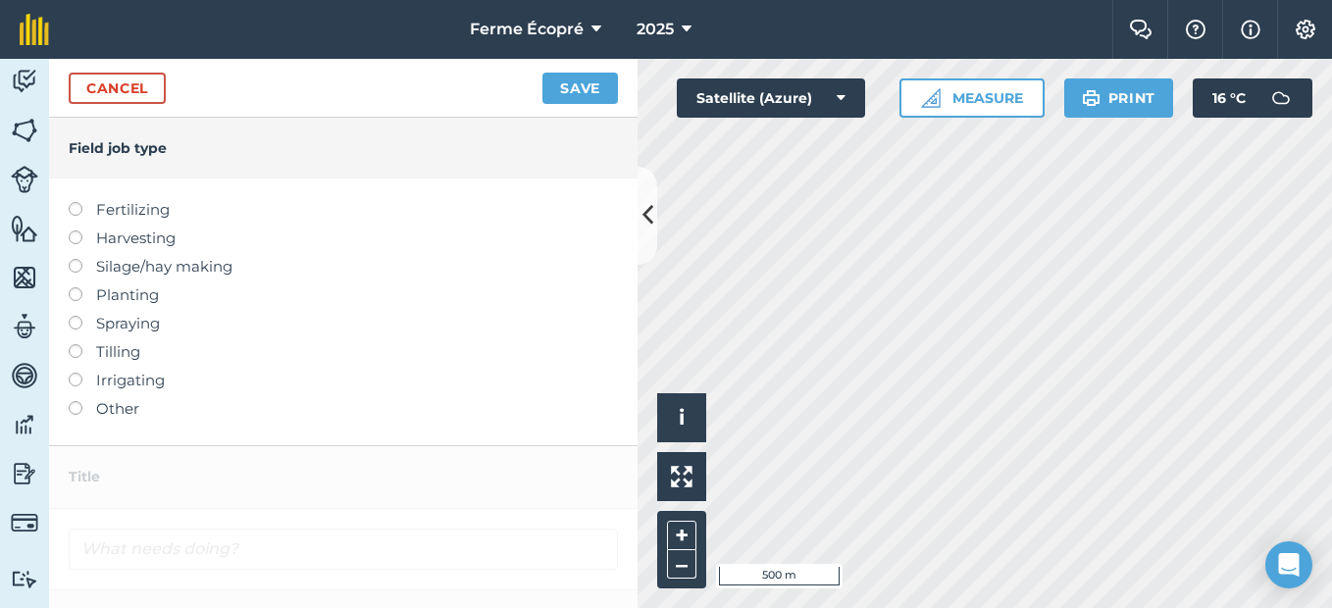
click at [76, 231] on label at bounding box center [82, 231] width 27 height 0
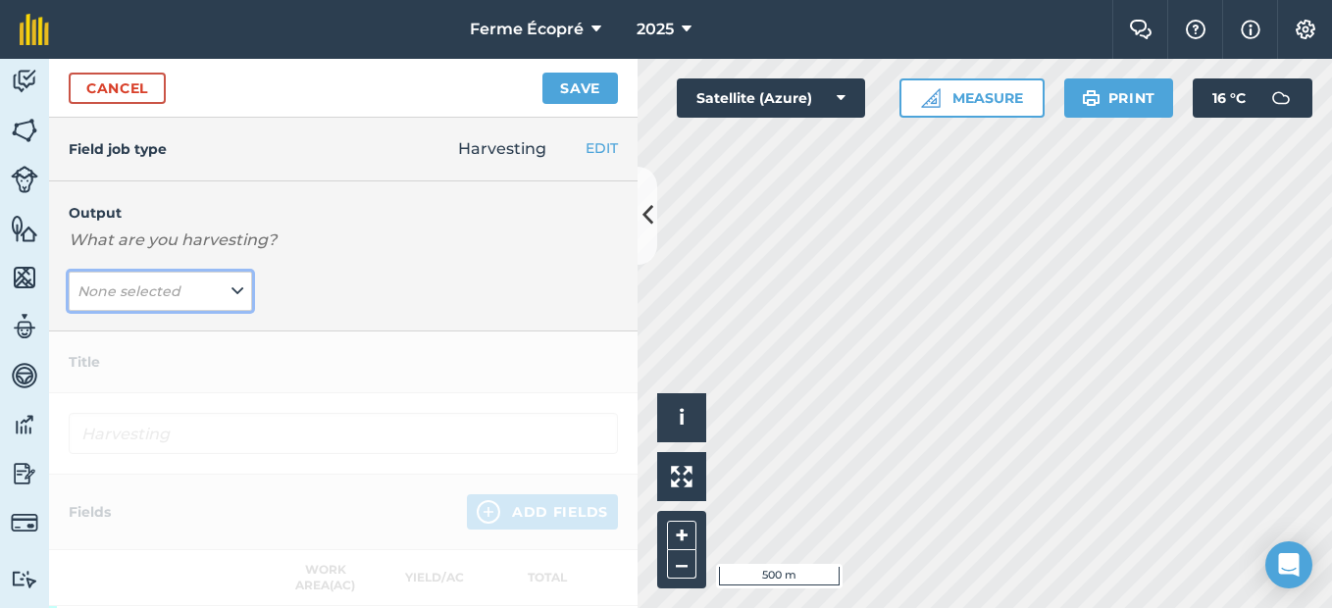
click at [232, 287] on icon at bounding box center [238, 292] width 12 height 22
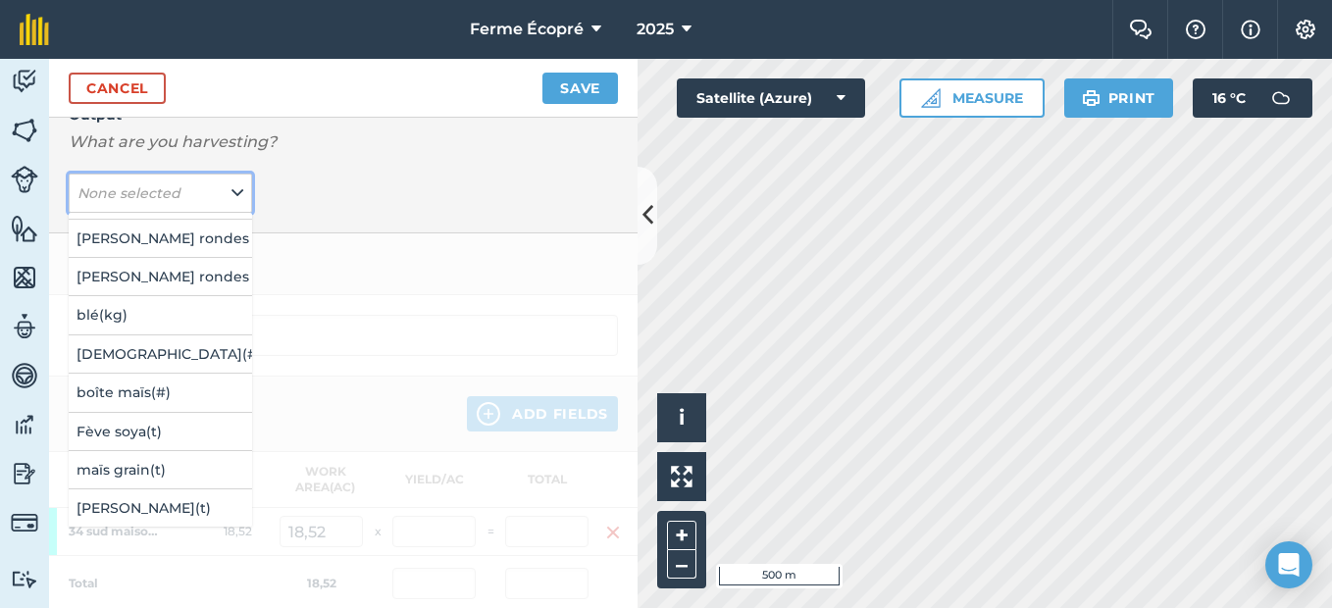
scroll to position [51, 0]
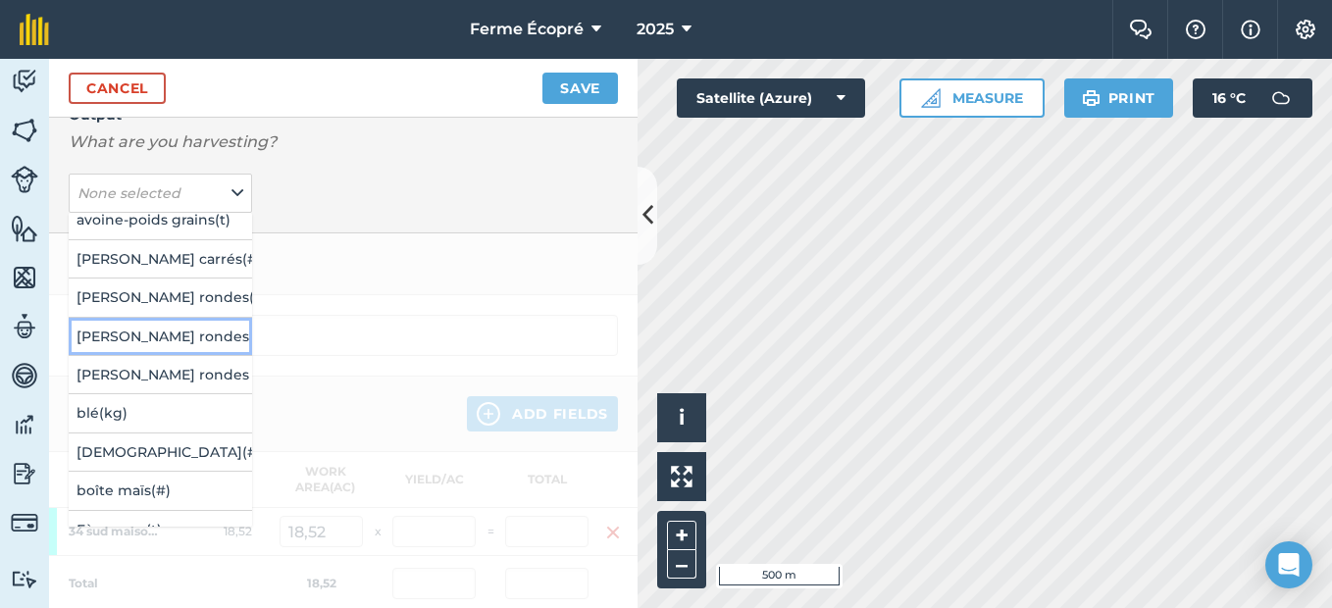
click at [183, 329] on button "[PERSON_NAME] rondes paille ( # )" at bounding box center [160, 336] width 183 height 37
type input "Harvesting [PERSON_NAME] rondes paille"
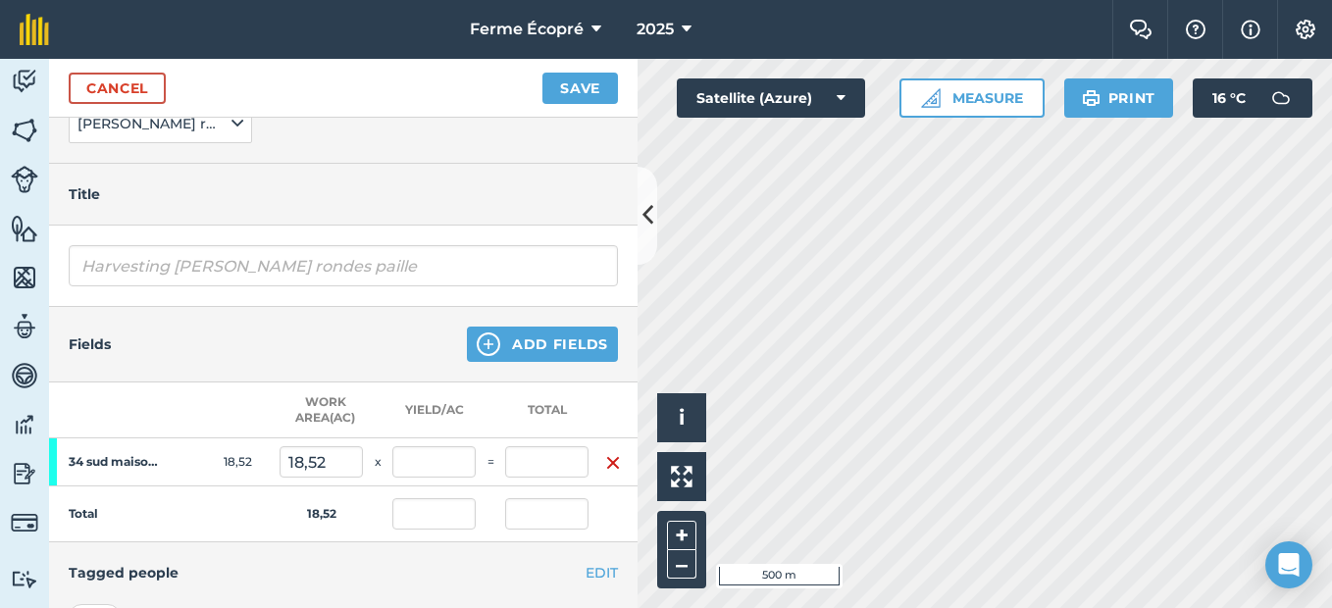
scroll to position [196, 0]
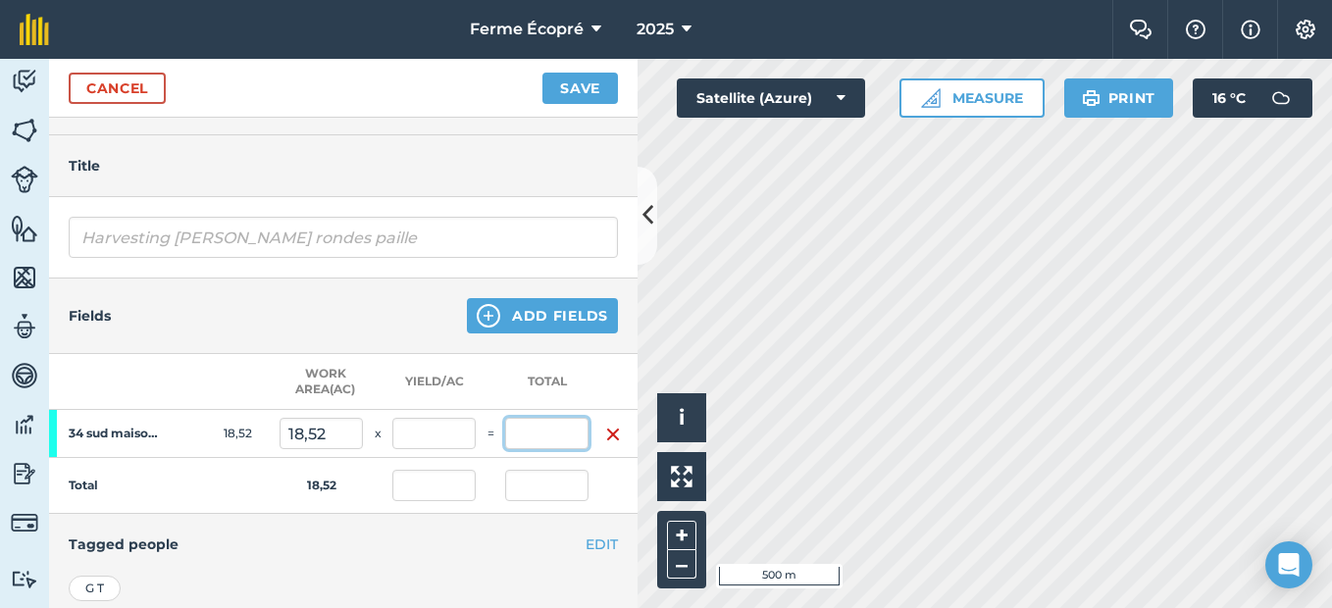
click at [576, 435] on input "text" at bounding box center [546, 433] width 83 height 31
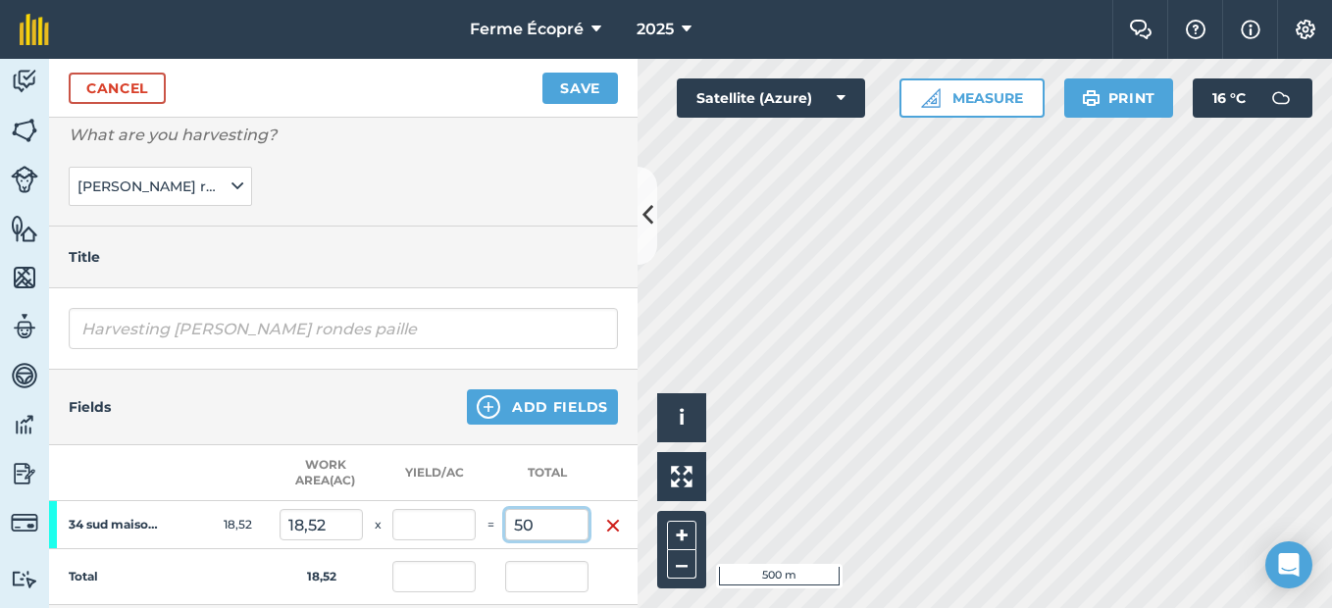
scroll to position [98, 0]
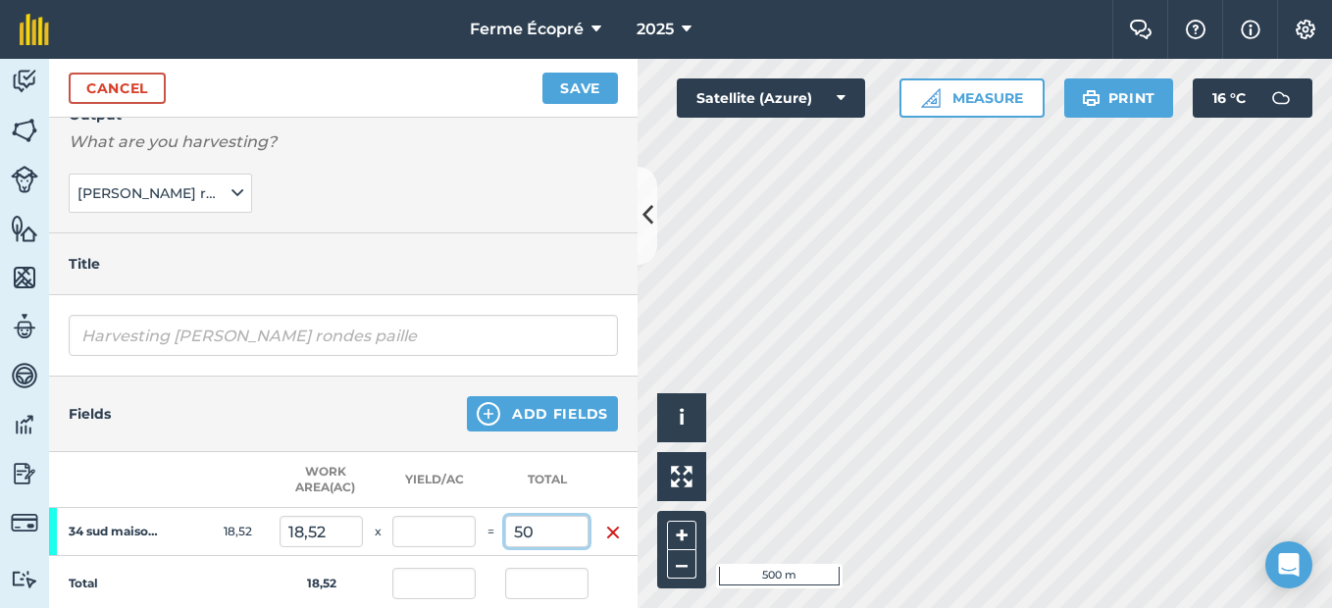
type input "50"
type input "2,7"
type input "50"
click at [567, 82] on button "Save" at bounding box center [581, 88] width 76 height 31
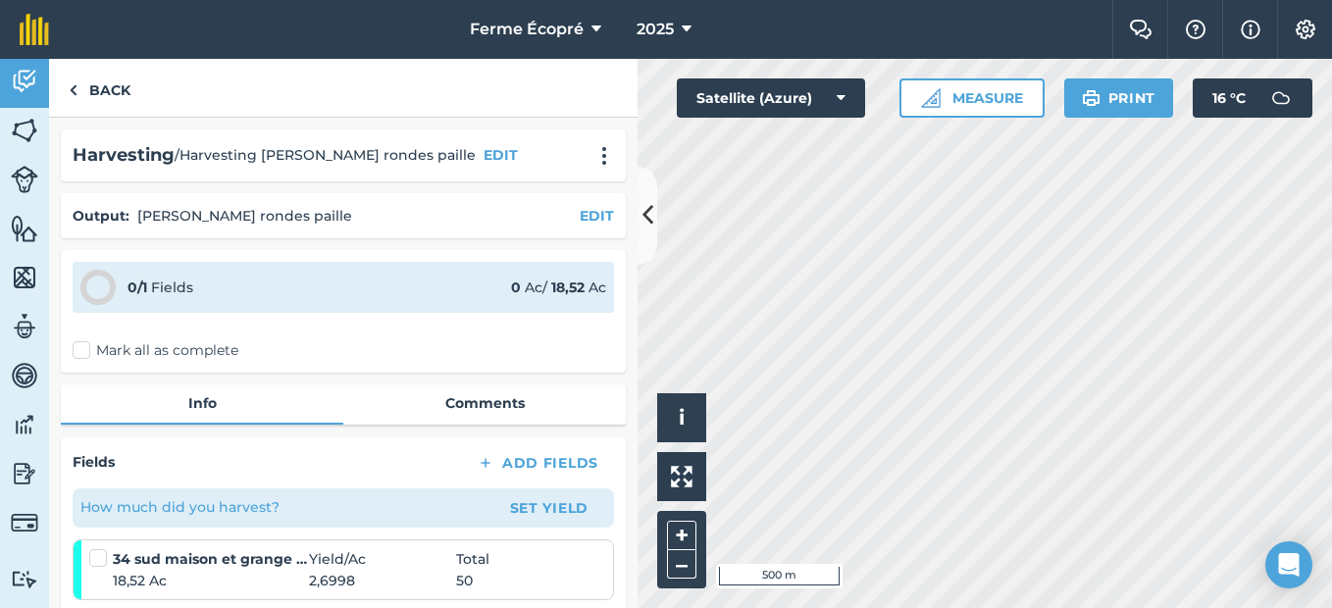
click at [85, 350] on label "Mark all as complete" at bounding box center [156, 350] width 166 height 21
click at [85, 350] on input "Mark all as complete" at bounding box center [79, 346] width 13 height 13
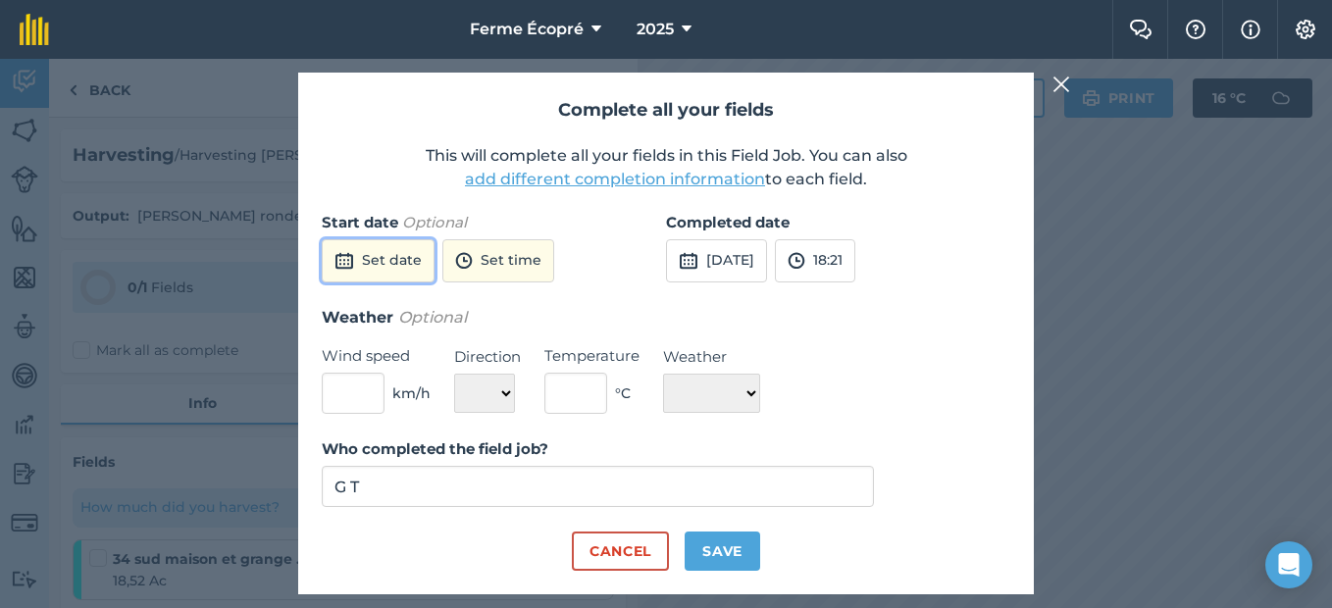
click at [404, 250] on button "Set date" at bounding box center [378, 260] width 113 height 43
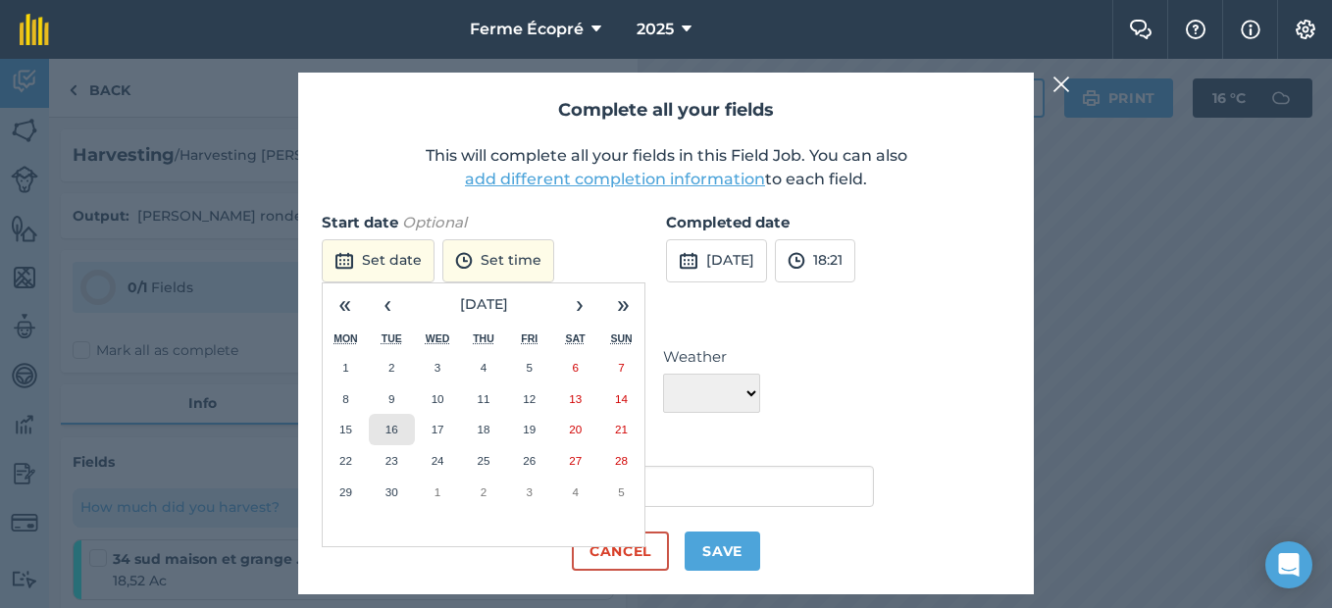
click at [394, 420] on button "16" at bounding box center [392, 429] width 46 height 31
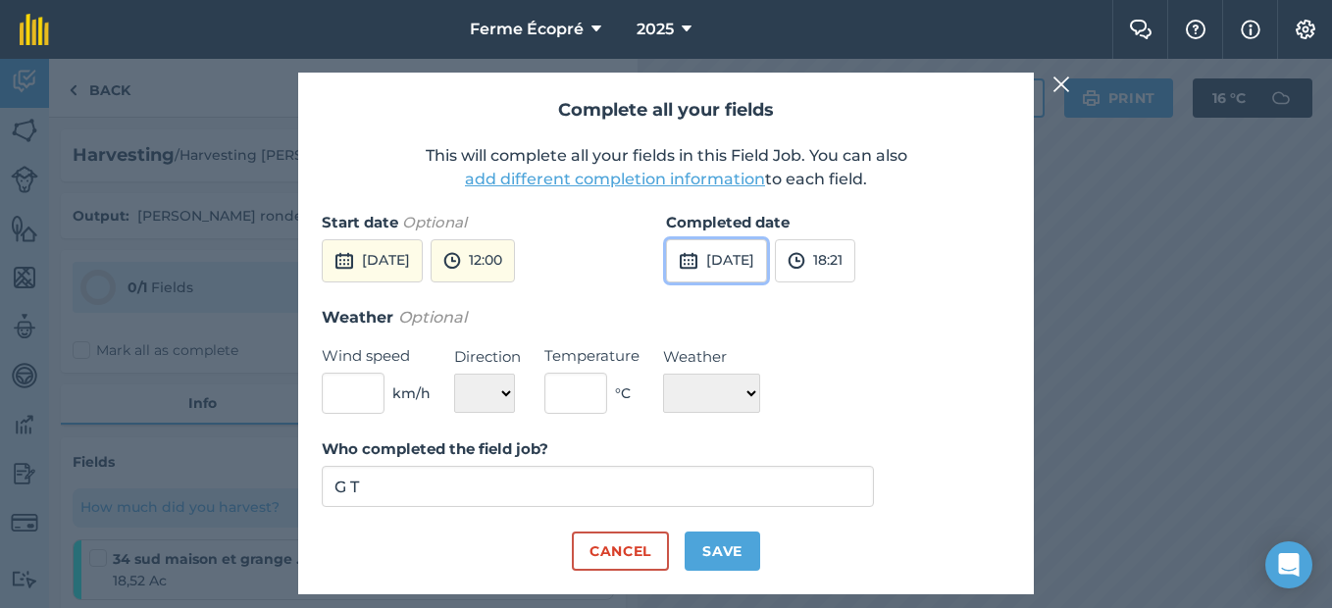
click at [740, 258] on button "[DATE]" at bounding box center [716, 260] width 101 height 43
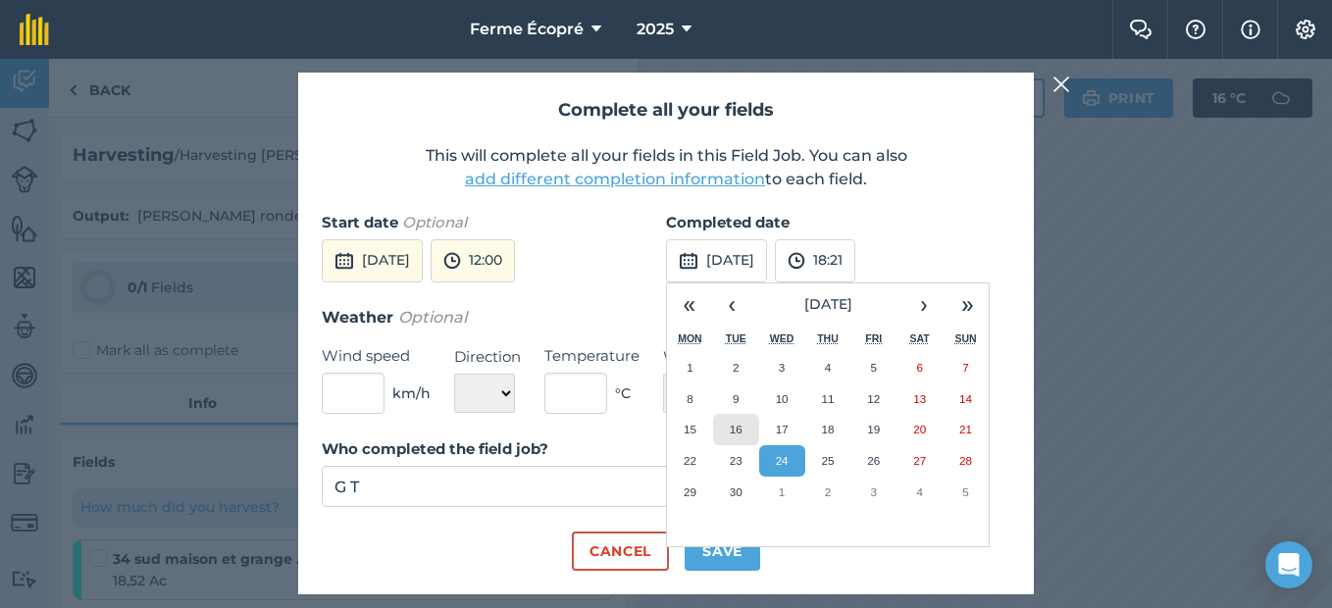
click at [736, 423] on abbr "16" at bounding box center [736, 429] width 13 height 13
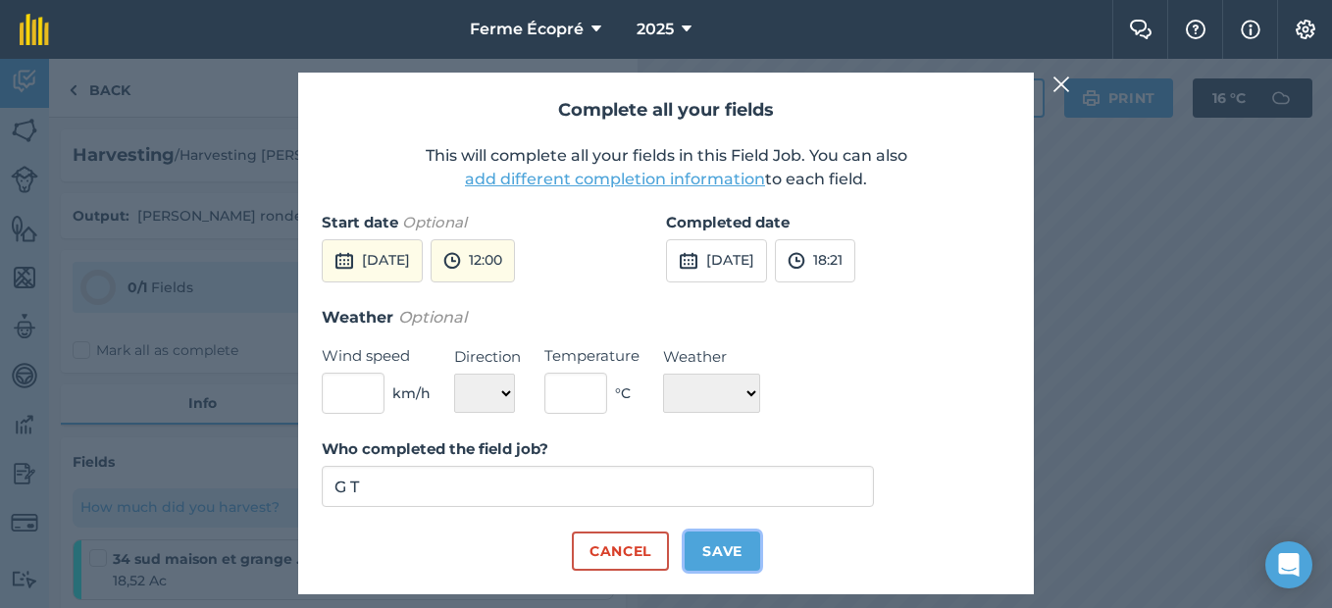
click at [722, 545] on button "Save" at bounding box center [723, 551] width 76 height 39
checkbox input "true"
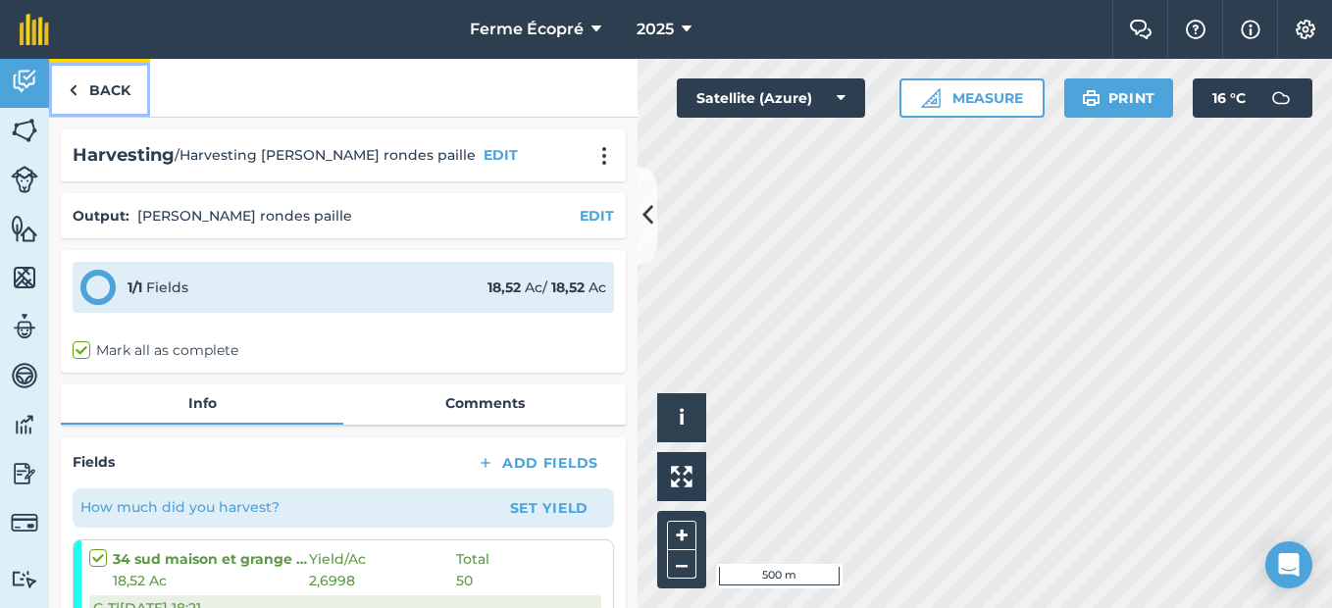
click at [99, 88] on link "Back" at bounding box center [99, 88] width 101 height 58
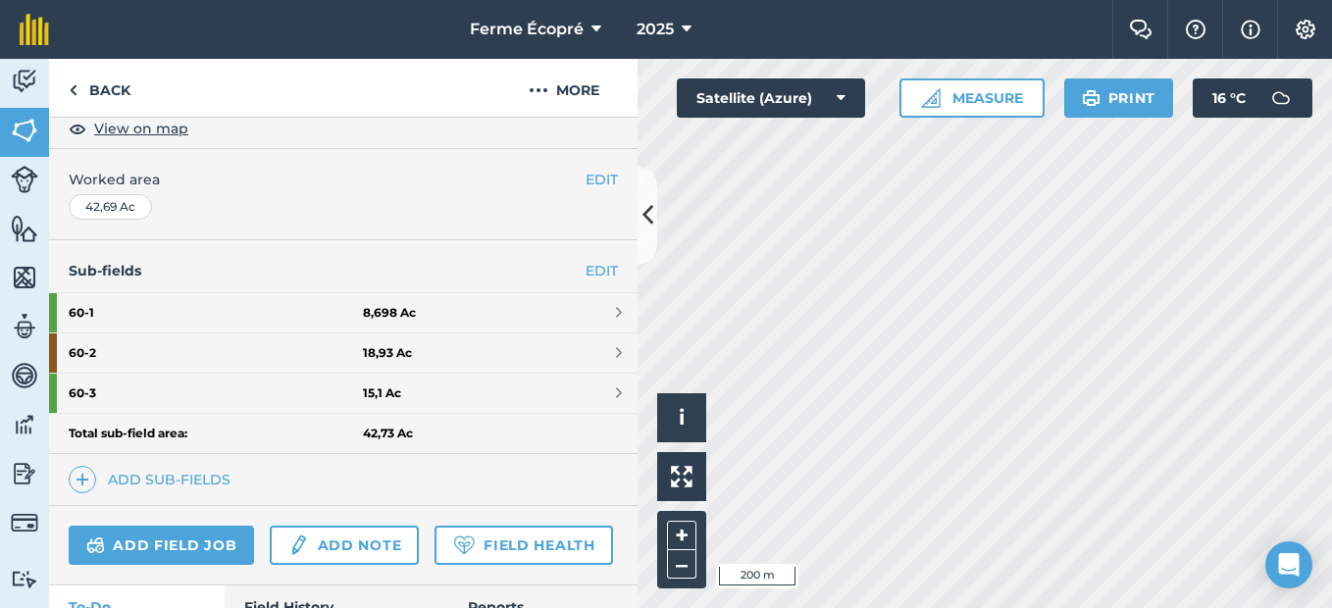
scroll to position [392, 0]
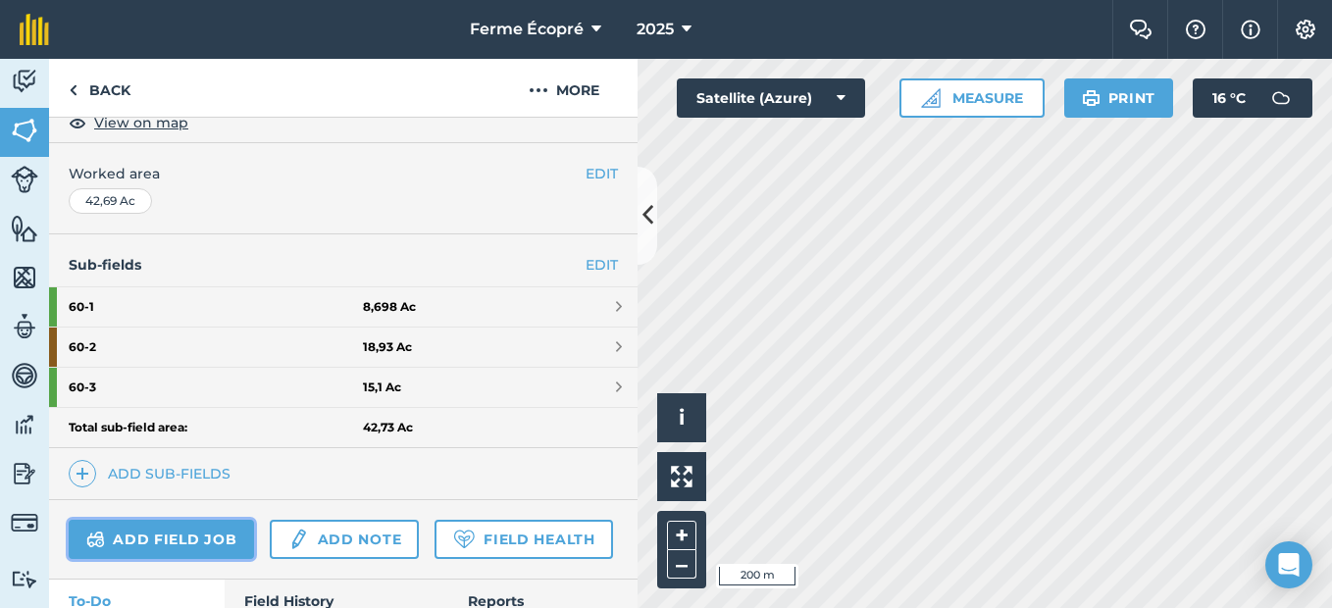
click at [186, 539] on link "Add field job" at bounding box center [161, 539] width 185 height 39
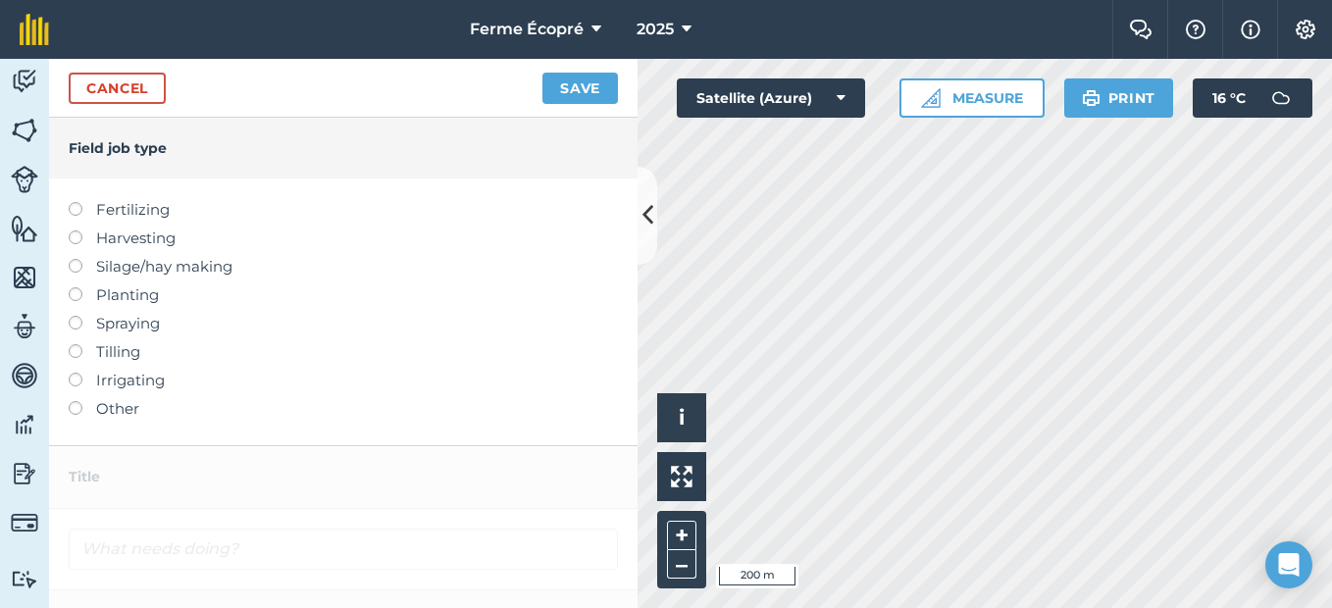
click at [77, 202] on label at bounding box center [82, 202] width 27 height 0
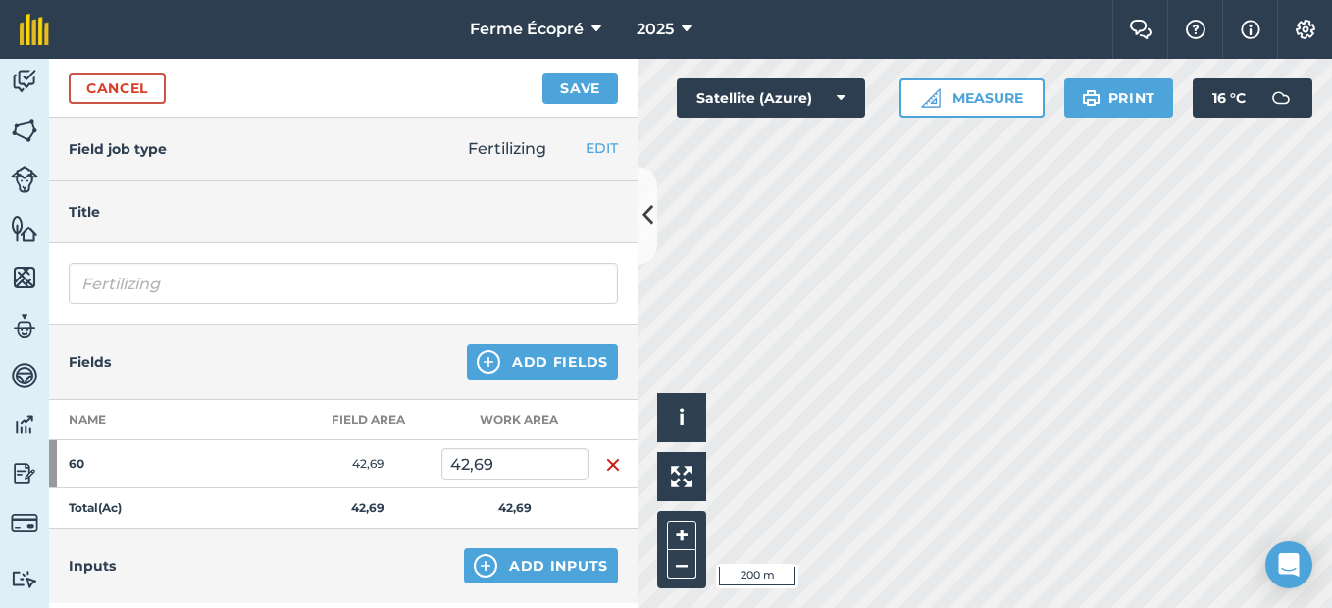
type input "Fertilizing"
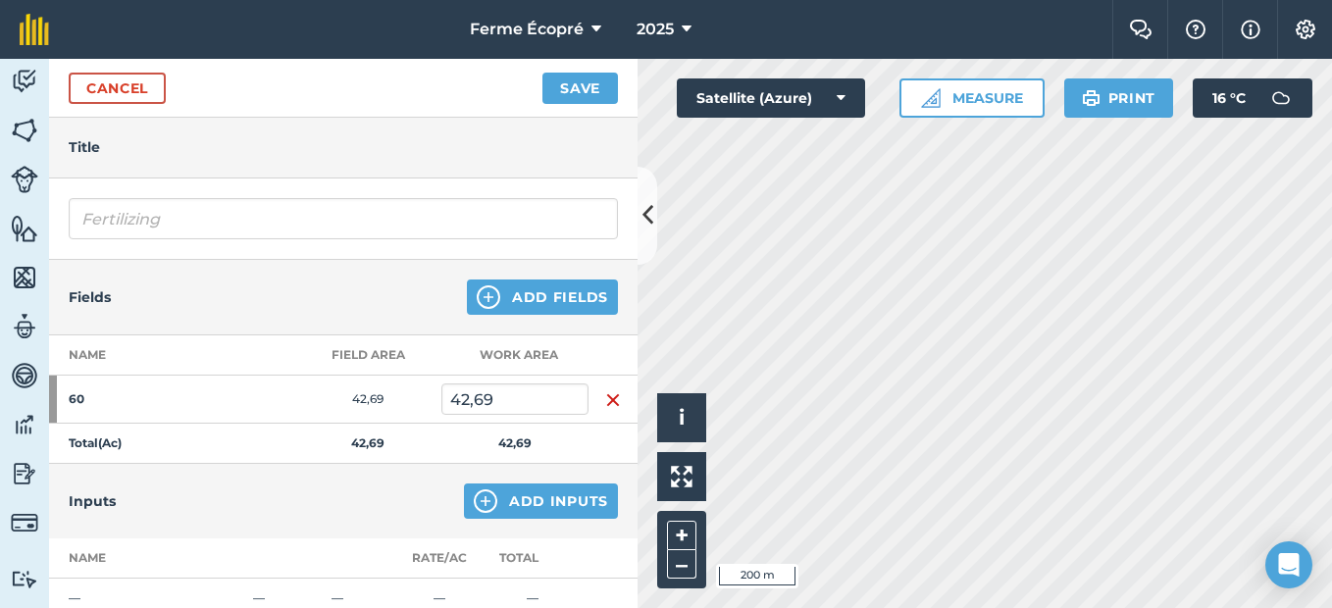
scroll to position [98, 0]
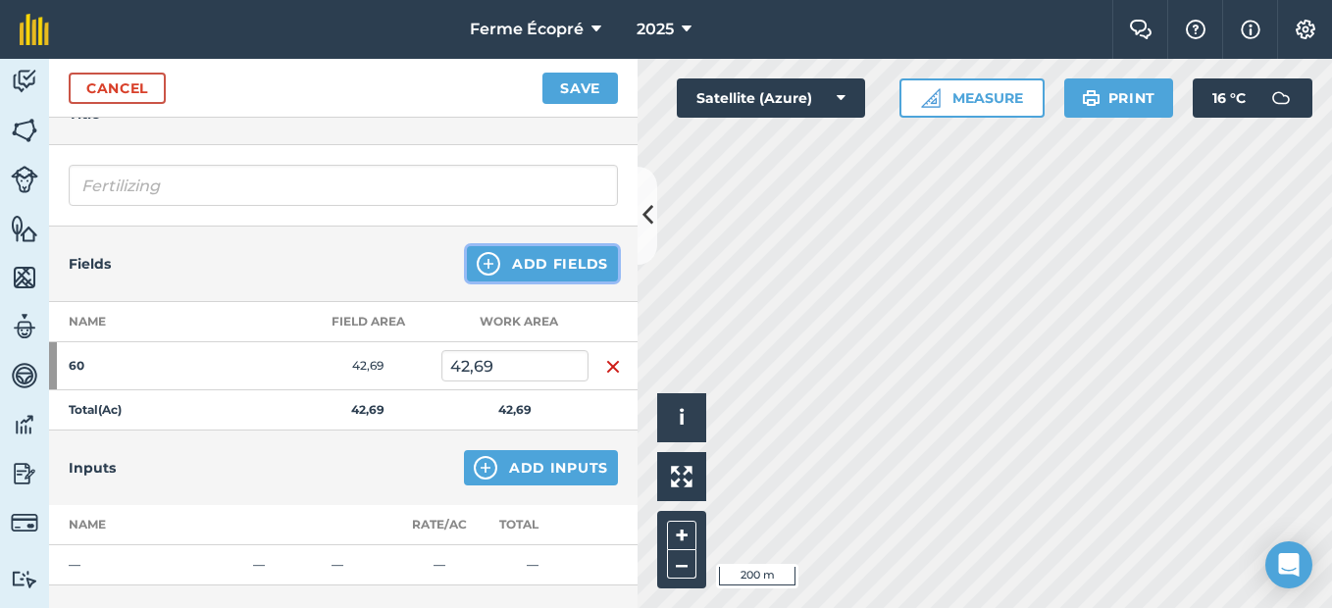
click at [541, 264] on button "Add Fields" at bounding box center [542, 263] width 151 height 35
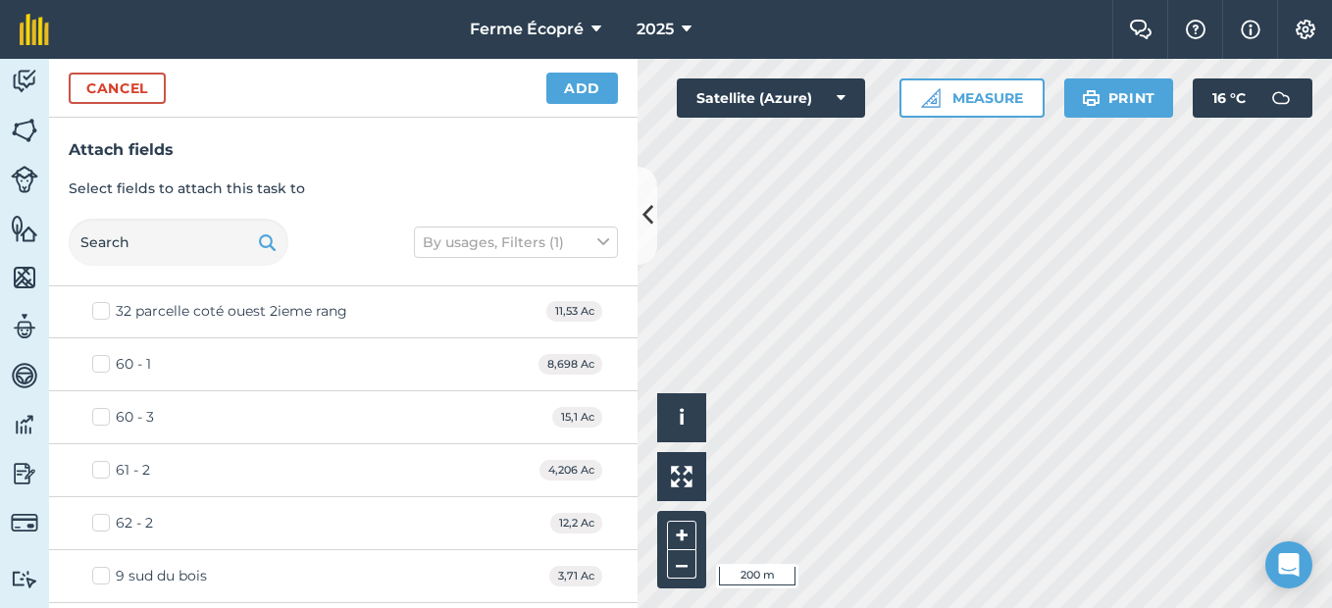
scroll to position [687, 0]
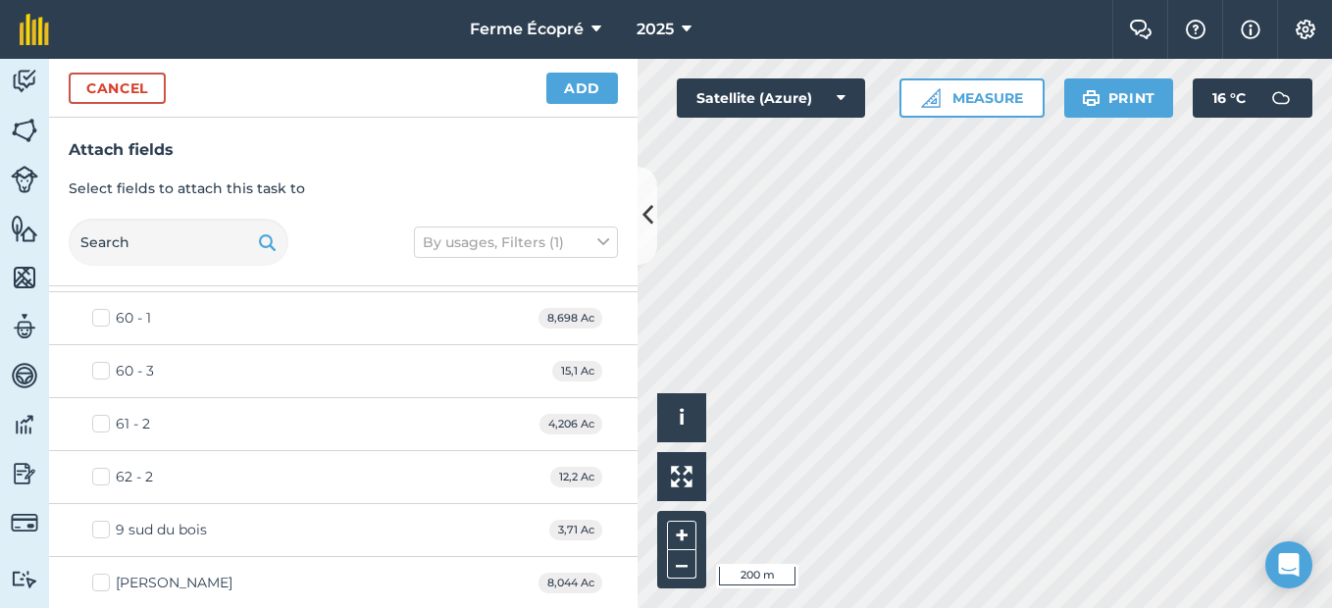
click at [98, 318] on label "60 - 1" at bounding box center [121, 318] width 59 height 21
click at [98, 318] on input "60 - 1" at bounding box center [98, 314] width 13 height 13
checkbox input "true"
click at [99, 370] on label "60 - 3" at bounding box center [123, 371] width 62 height 21
click at [99, 370] on input "60 - 3" at bounding box center [98, 367] width 13 height 13
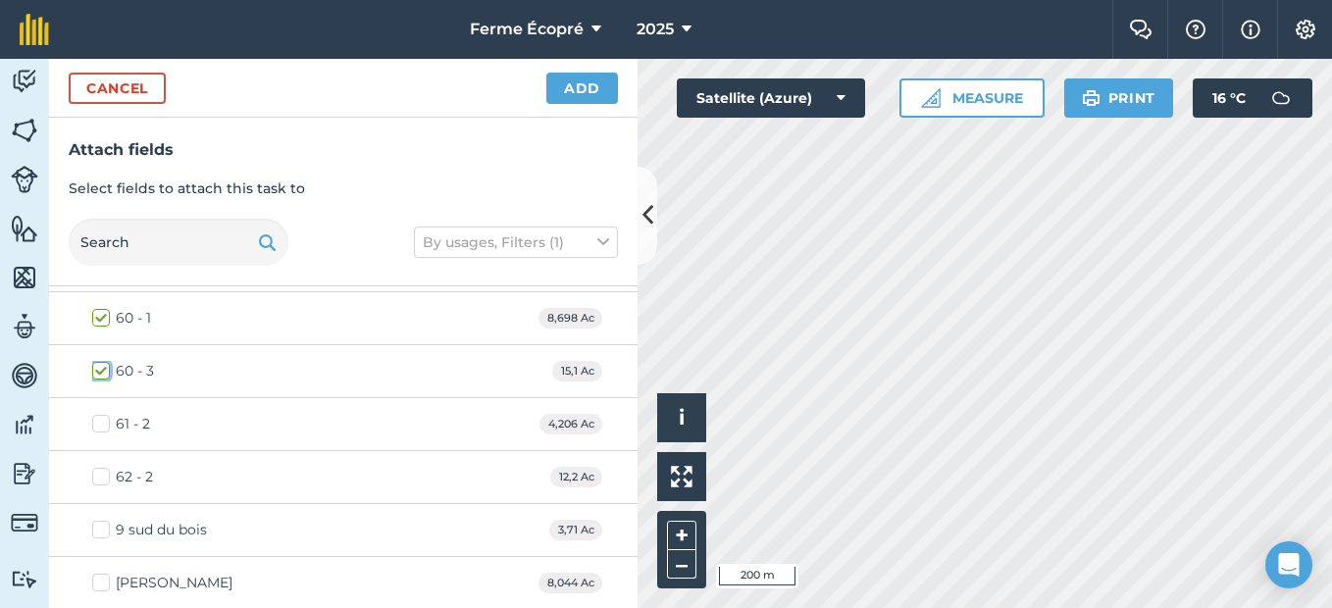
checkbox input "true"
click at [106, 424] on label "61 - 2" at bounding box center [121, 424] width 58 height 21
click at [105, 424] on input "61 - 2" at bounding box center [98, 420] width 13 height 13
checkbox input "true"
click at [104, 479] on label "62 - 2" at bounding box center [122, 477] width 61 height 21
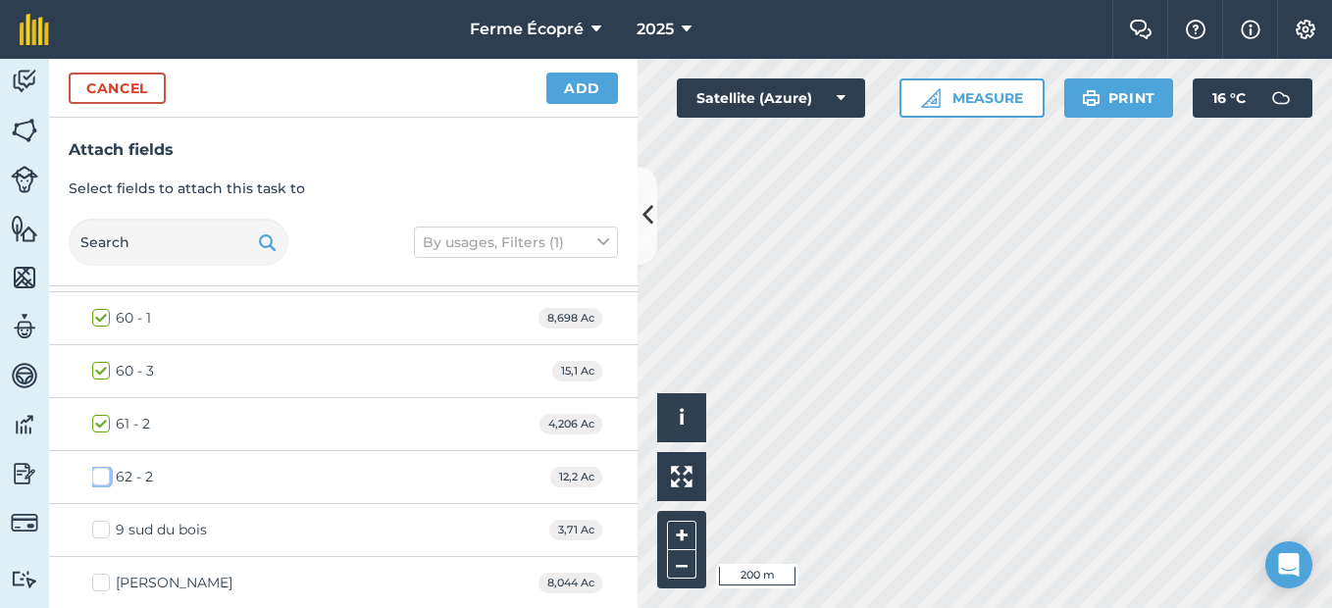
click at [104, 479] on input "62 - 2" at bounding box center [98, 473] width 13 height 13
checkbox input "true"
click at [585, 89] on button "Add" at bounding box center [583, 88] width 72 height 31
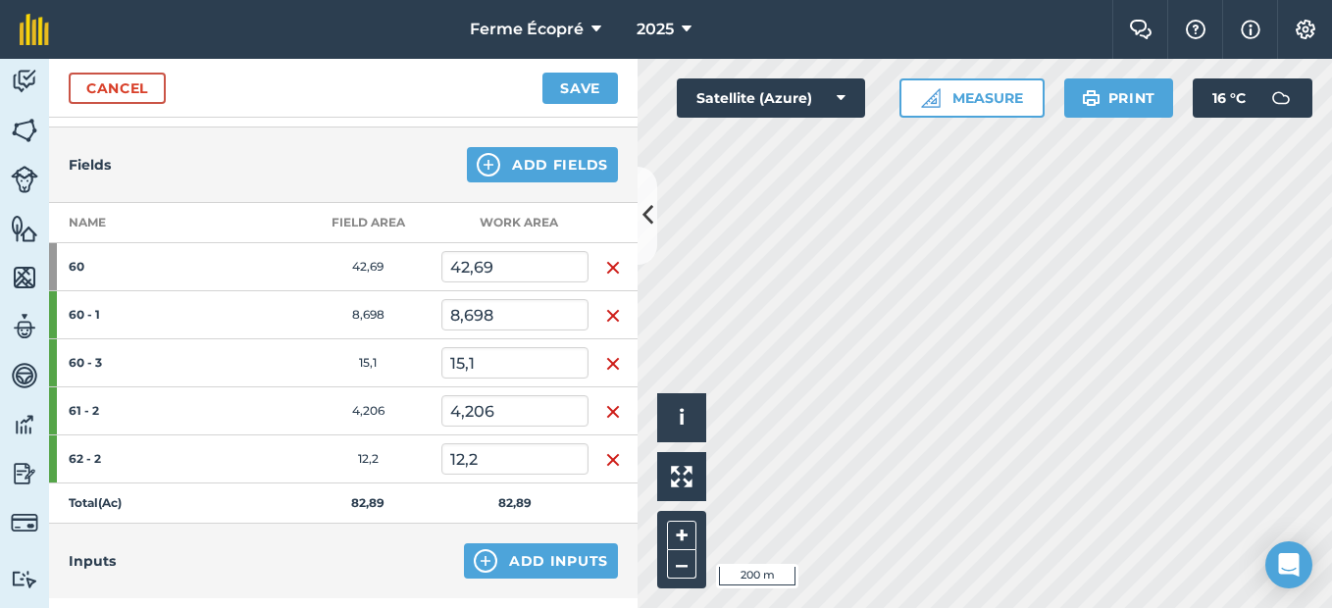
scroll to position [294, 0]
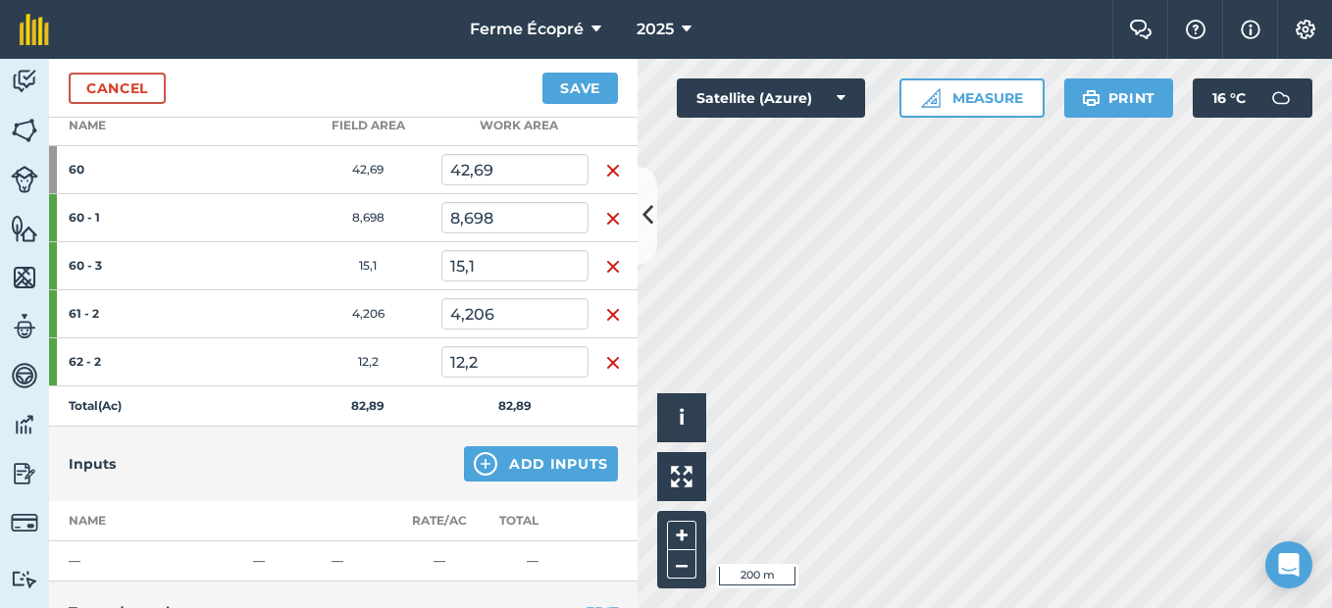
click at [605, 163] on img "button" at bounding box center [613, 171] width 16 height 24
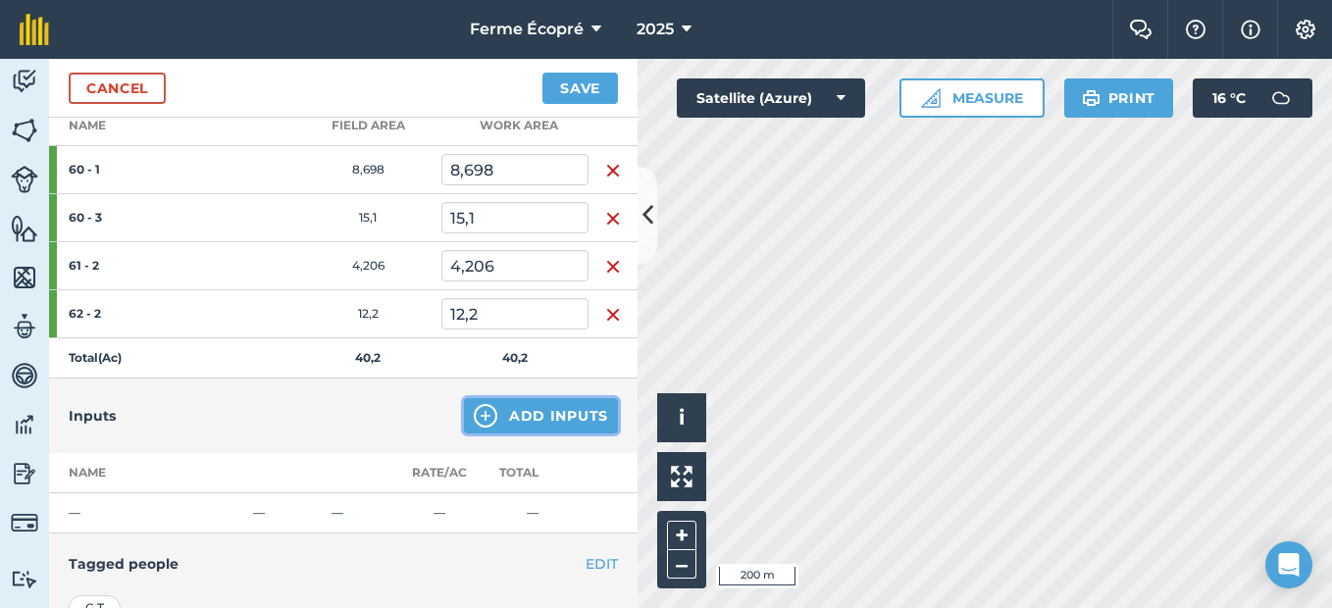
click at [518, 408] on button "Add Inputs" at bounding box center [541, 415] width 154 height 35
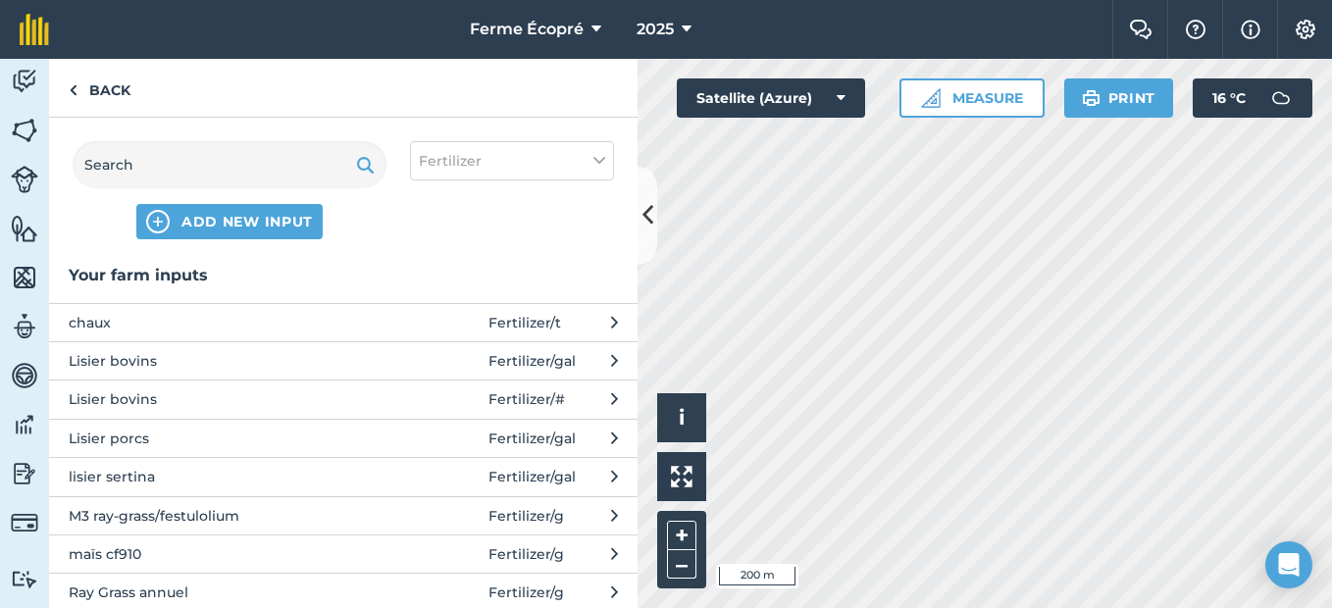
scroll to position [98, 0]
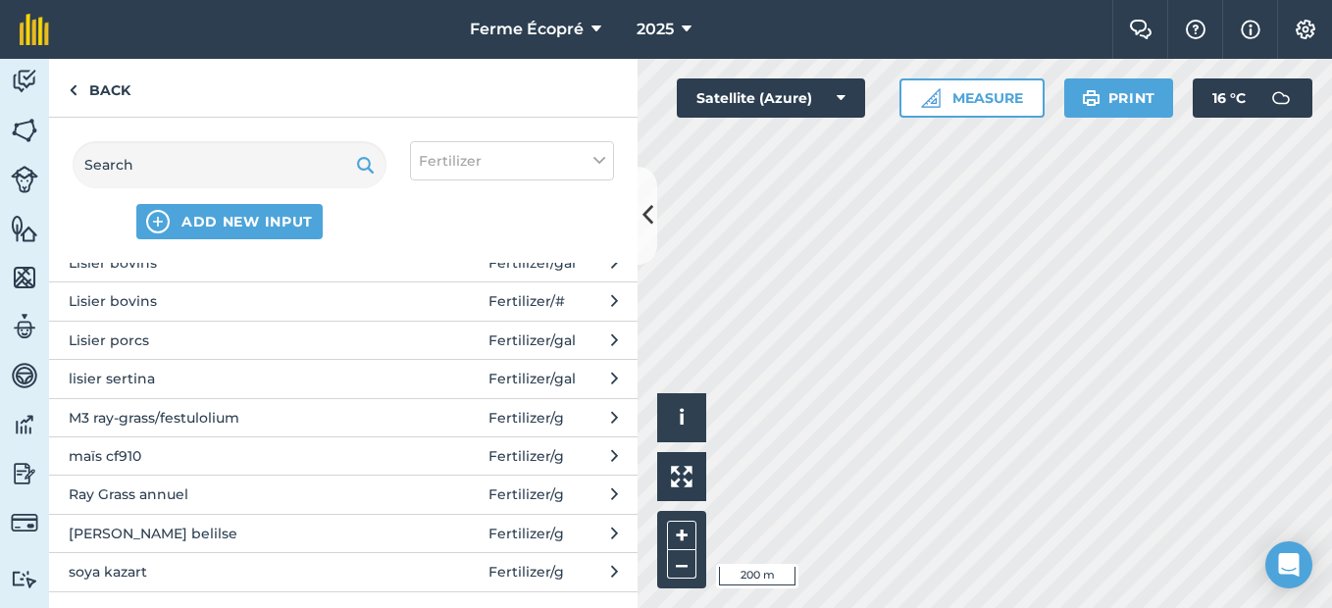
click at [134, 377] on span "lisier sertina" at bounding box center [229, 379] width 321 height 22
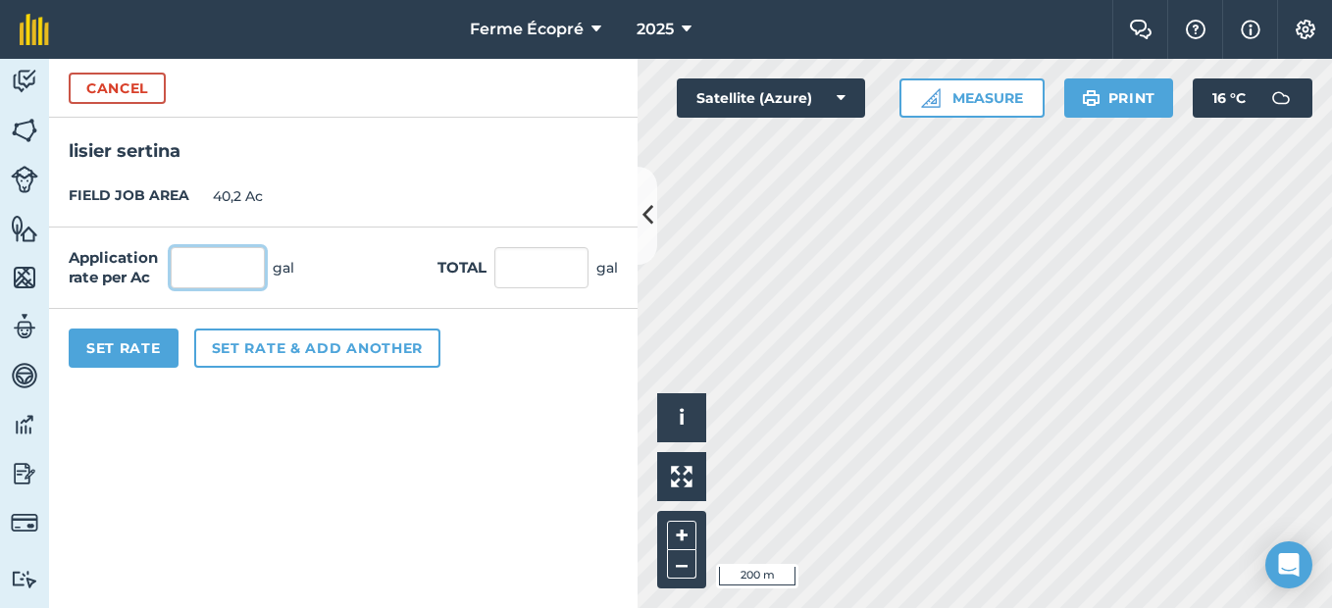
click at [242, 267] on input "text" at bounding box center [218, 267] width 94 height 41
type input "4000"
click at [139, 350] on button "Set Rate" at bounding box center [124, 348] width 110 height 39
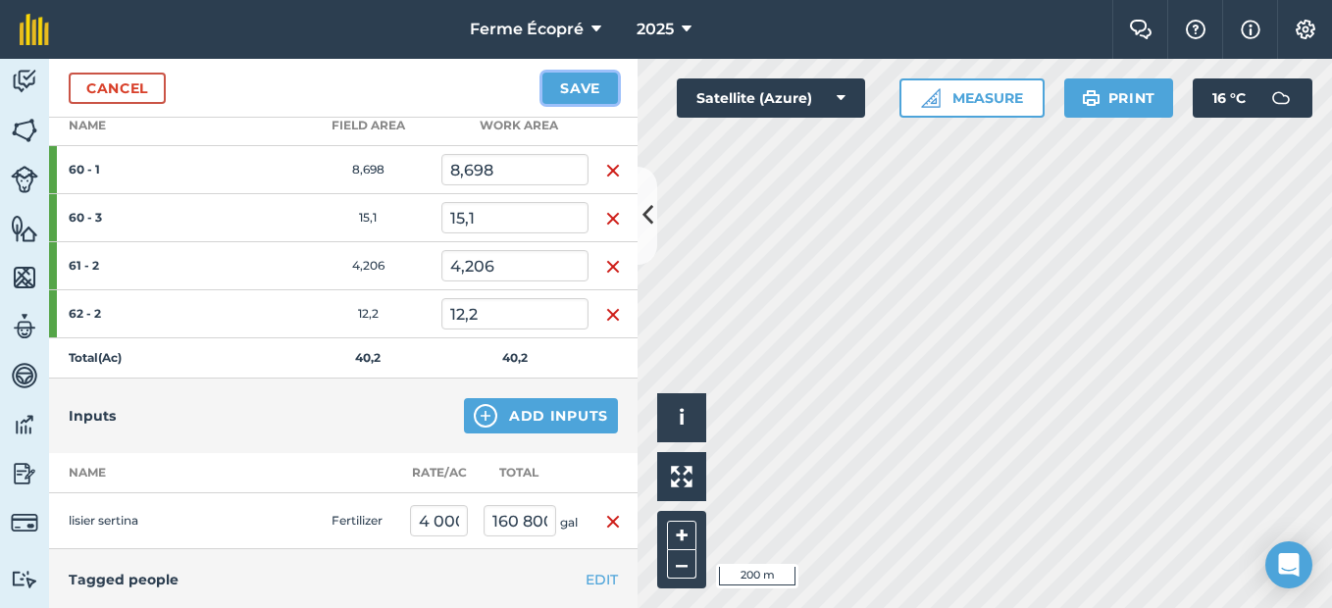
click at [573, 82] on button "Save" at bounding box center [581, 88] width 76 height 31
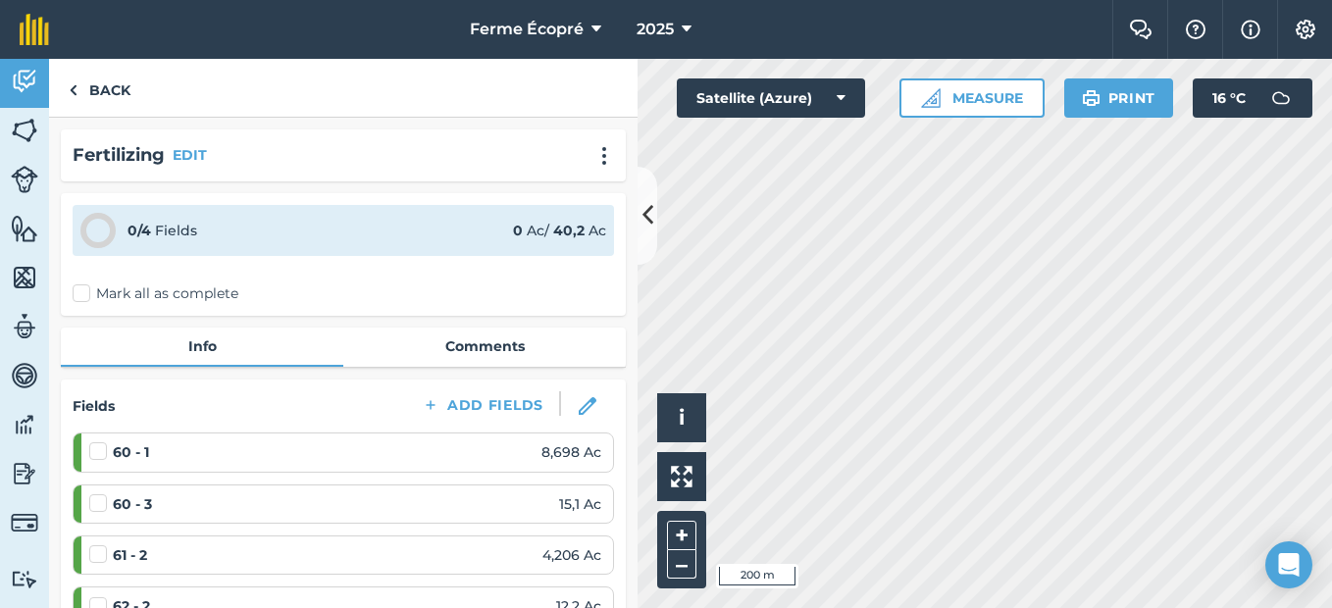
click at [84, 291] on label "Mark all as complete" at bounding box center [156, 294] width 166 height 21
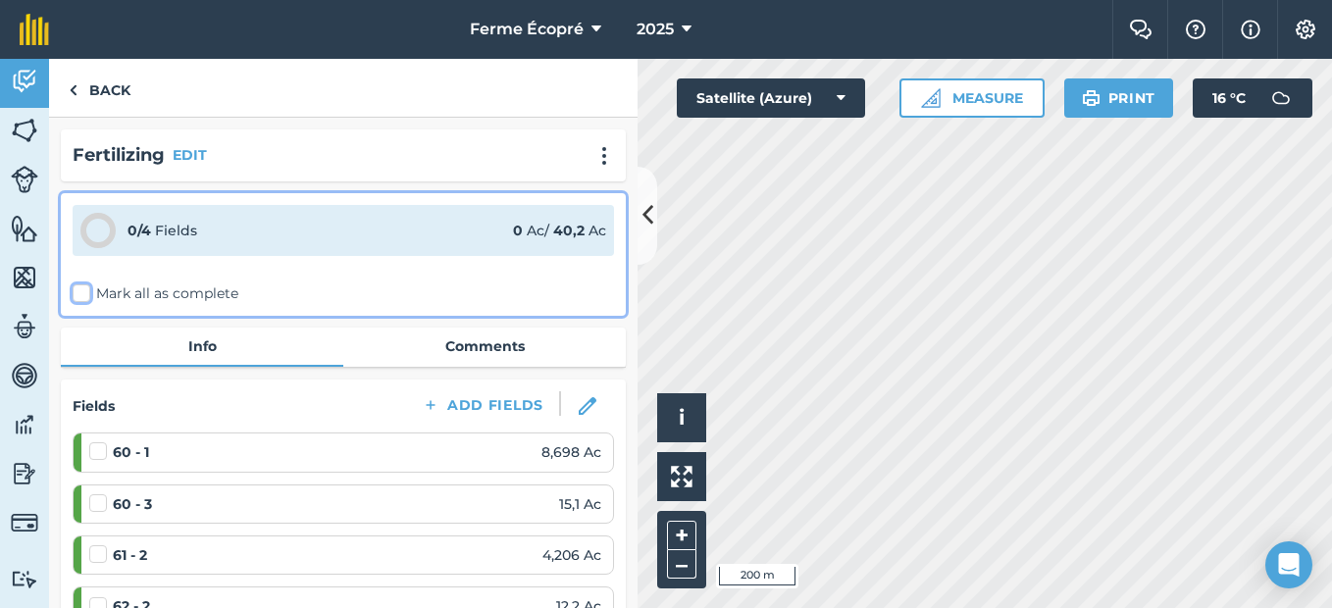
click at [84, 291] on input "Mark all as complete" at bounding box center [79, 290] width 13 height 13
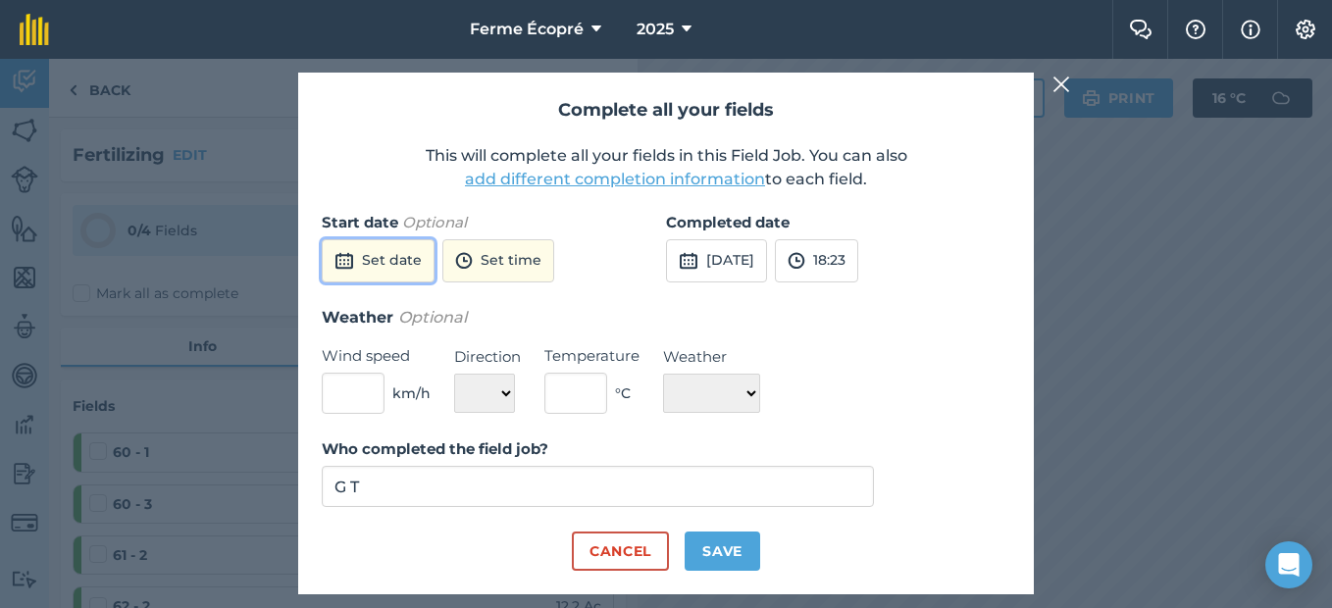
click at [381, 250] on button "Set date" at bounding box center [378, 260] width 113 height 43
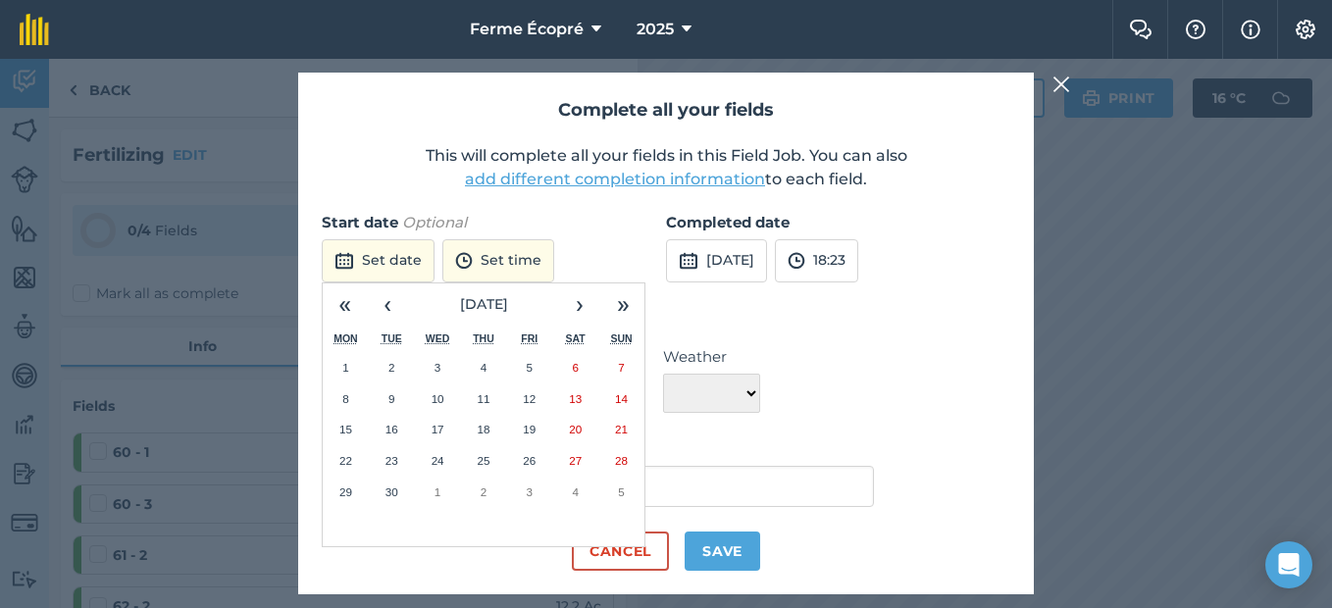
click at [439, 454] on abbr "24" at bounding box center [438, 460] width 13 height 13
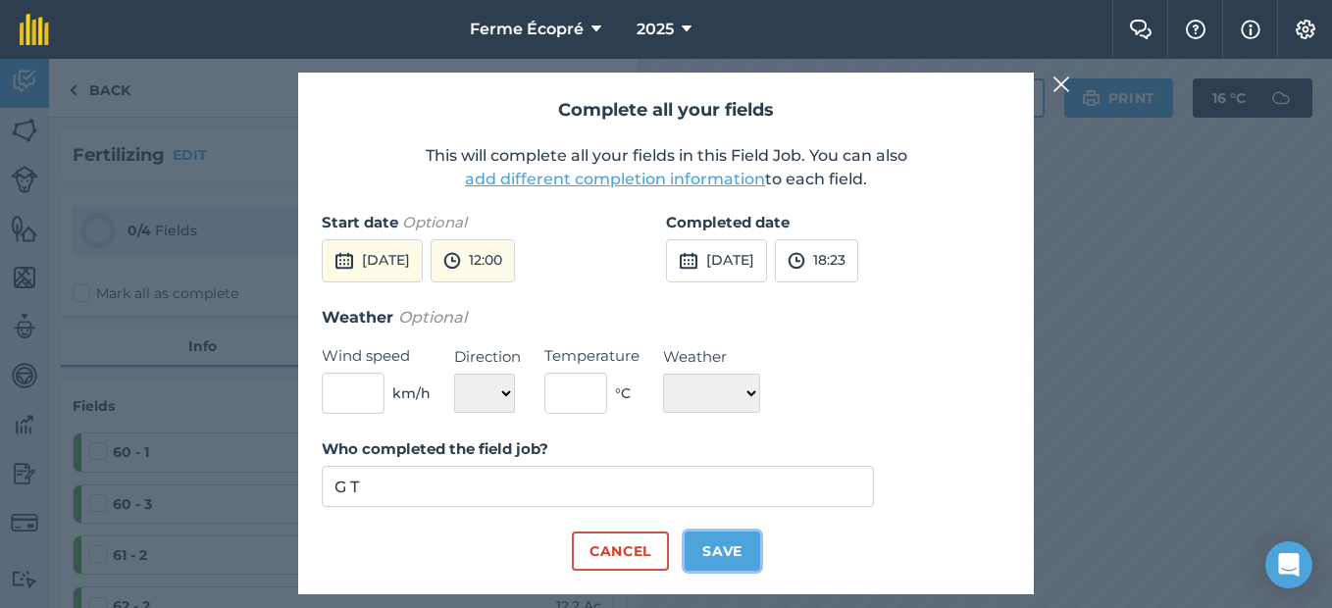
click at [712, 545] on button "Save" at bounding box center [723, 551] width 76 height 39
checkbox input "true"
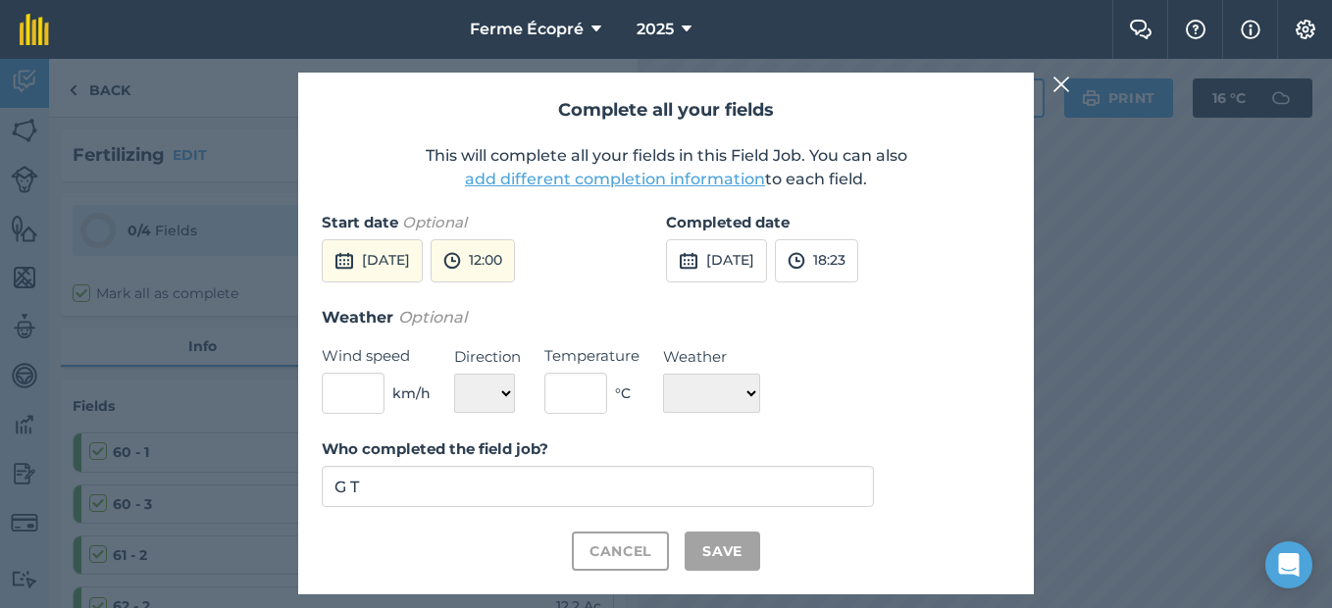
checkbox input "true"
